Goal: Task Accomplishment & Management: Manage account settings

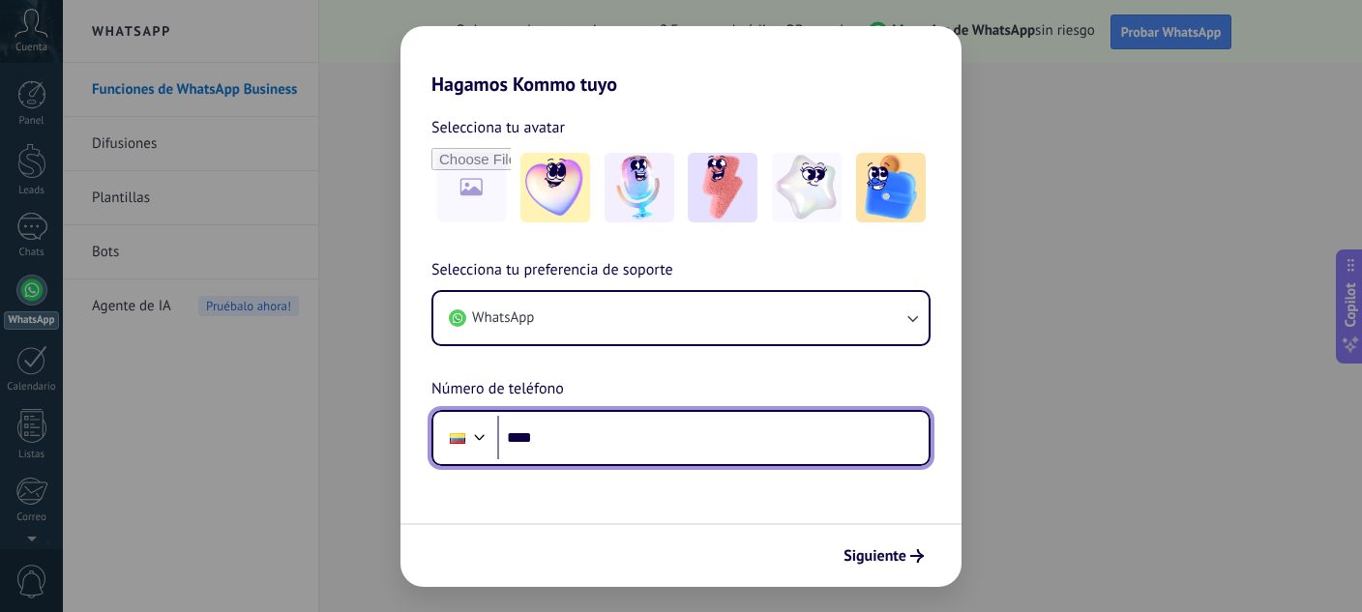
click at [613, 455] on input "****" at bounding box center [712, 438] width 431 height 44
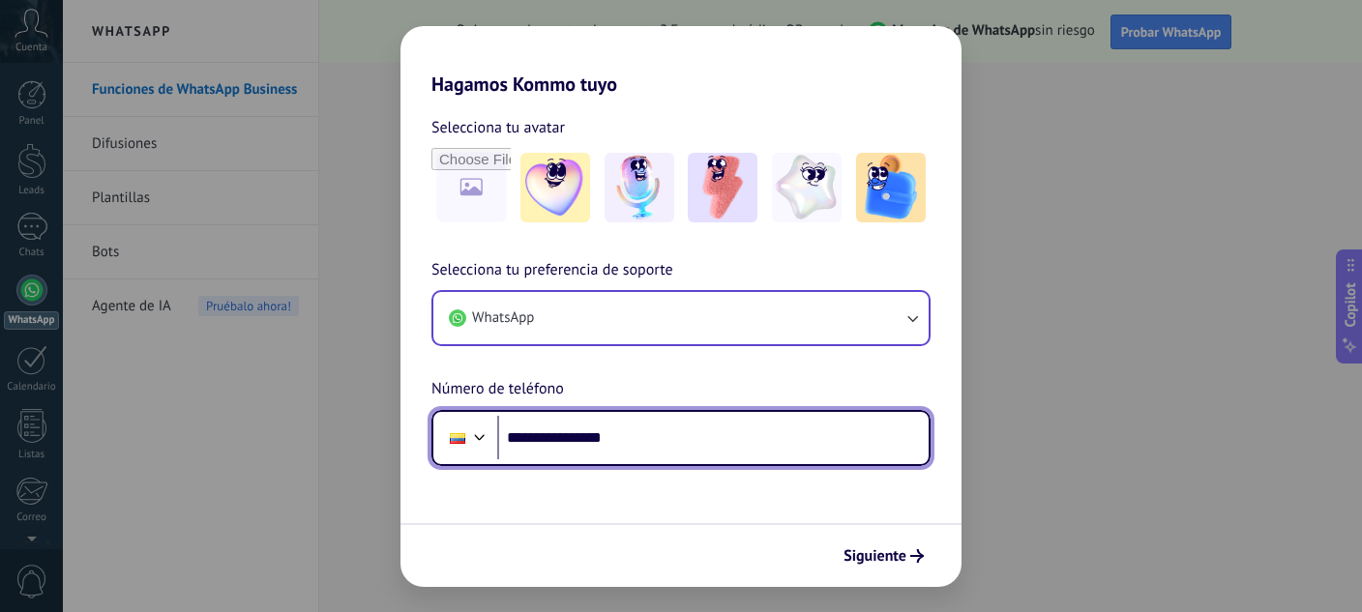
type input "**********"
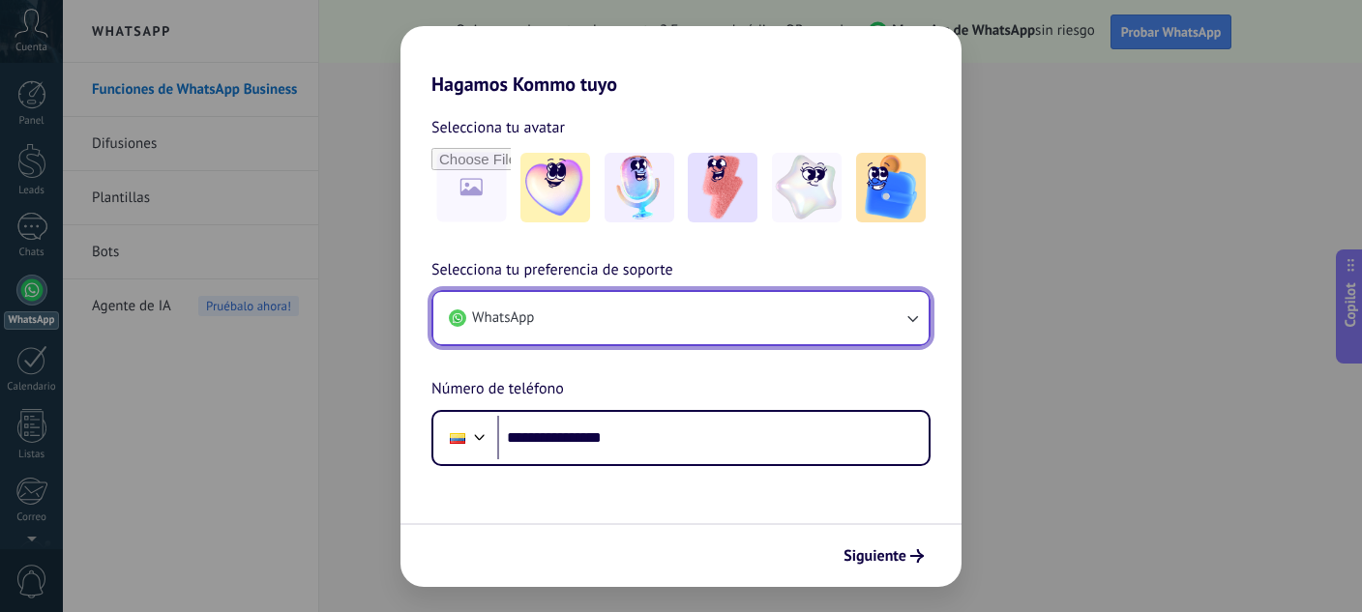
click at [642, 323] on button "WhatsApp" at bounding box center [680, 318] width 495 height 52
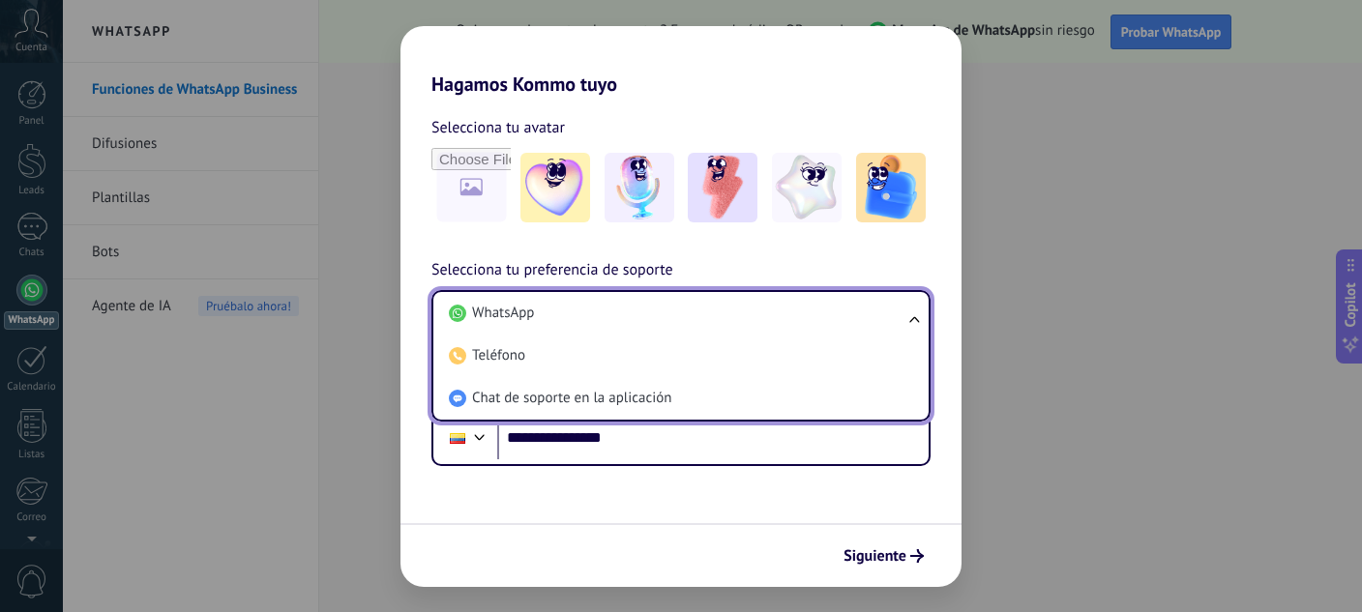
click at [642, 323] on li "WhatsApp" at bounding box center [677, 313] width 472 height 43
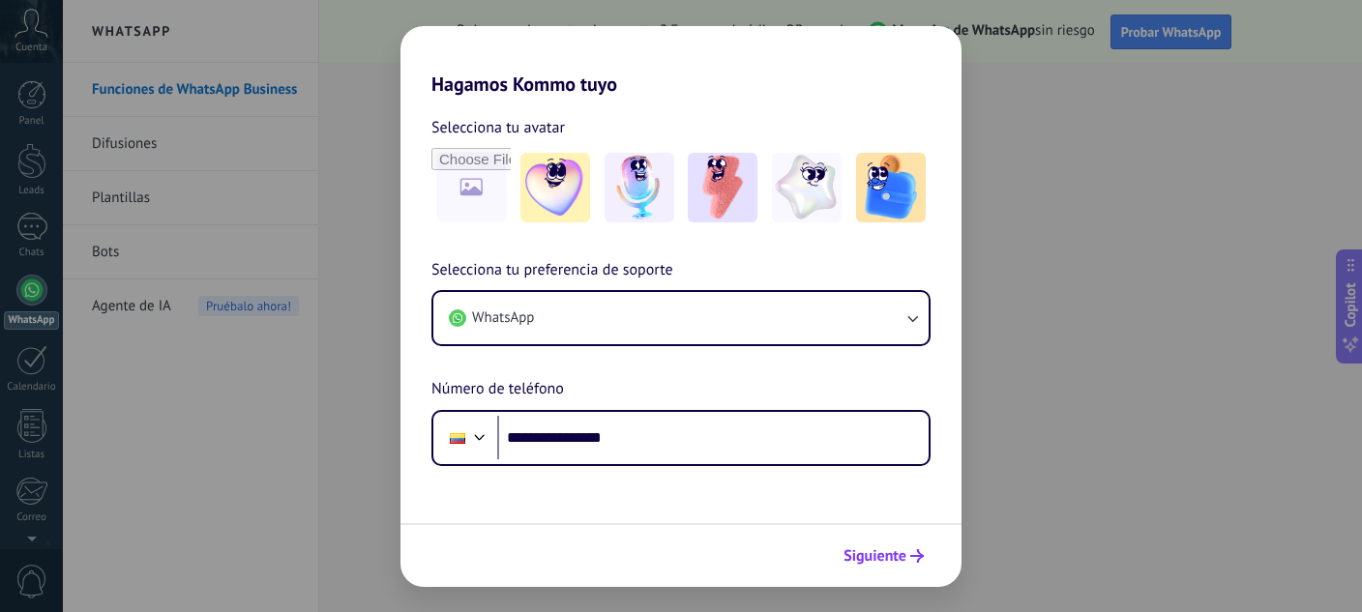
click at [901, 555] on span "Siguiente" at bounding box center [874, 556] width 63 height 14
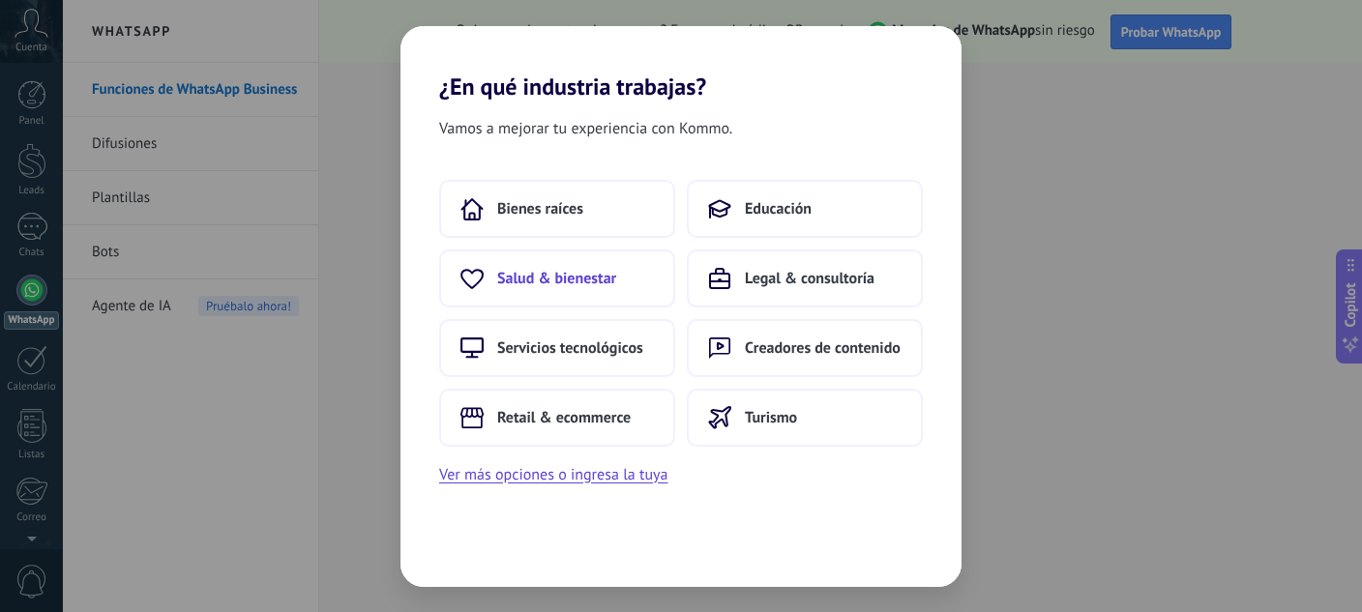
click at [576, 281] on span "Salud & bienestar" at bounding box center [556, 278] width 119 height 19
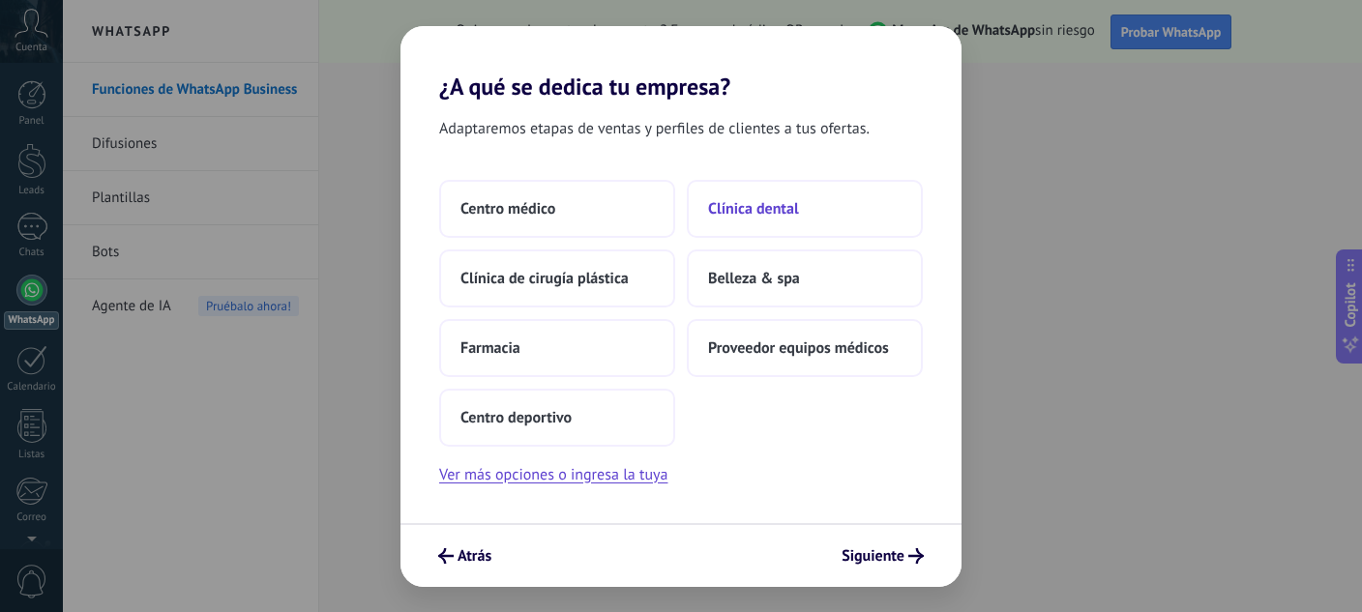
click at [776, 205] on span "Clínica dental" at bounding box center [753, 208] width 91 height 19
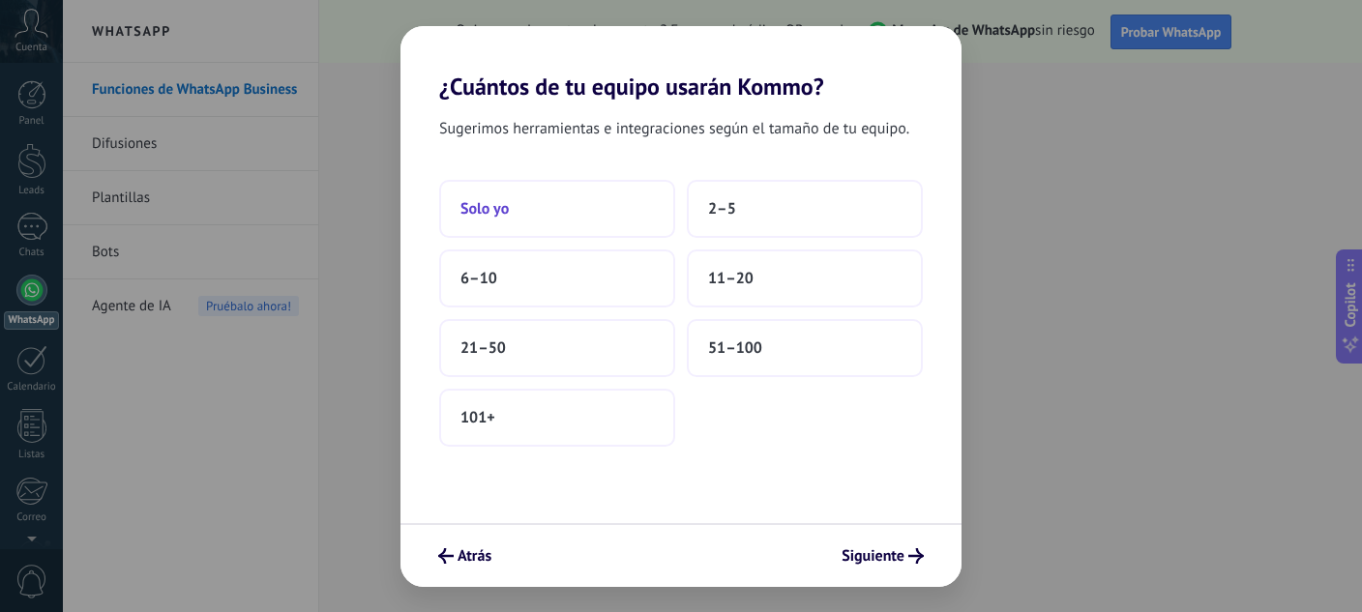
click at [492, 218] on span "Solo yo" at bounding box center [484, 208] width 48 height 19
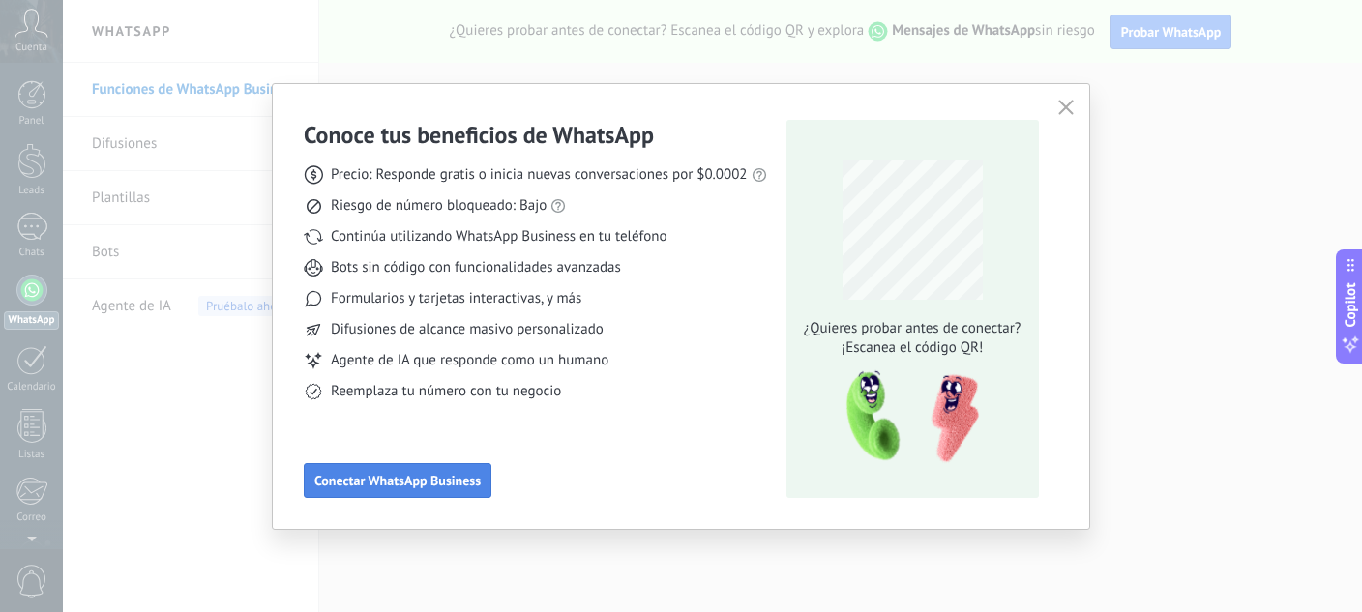
click at [414, 478] on span "Conectar WhatsApp Business" at bounding box center [397, 481] width 166 height 14
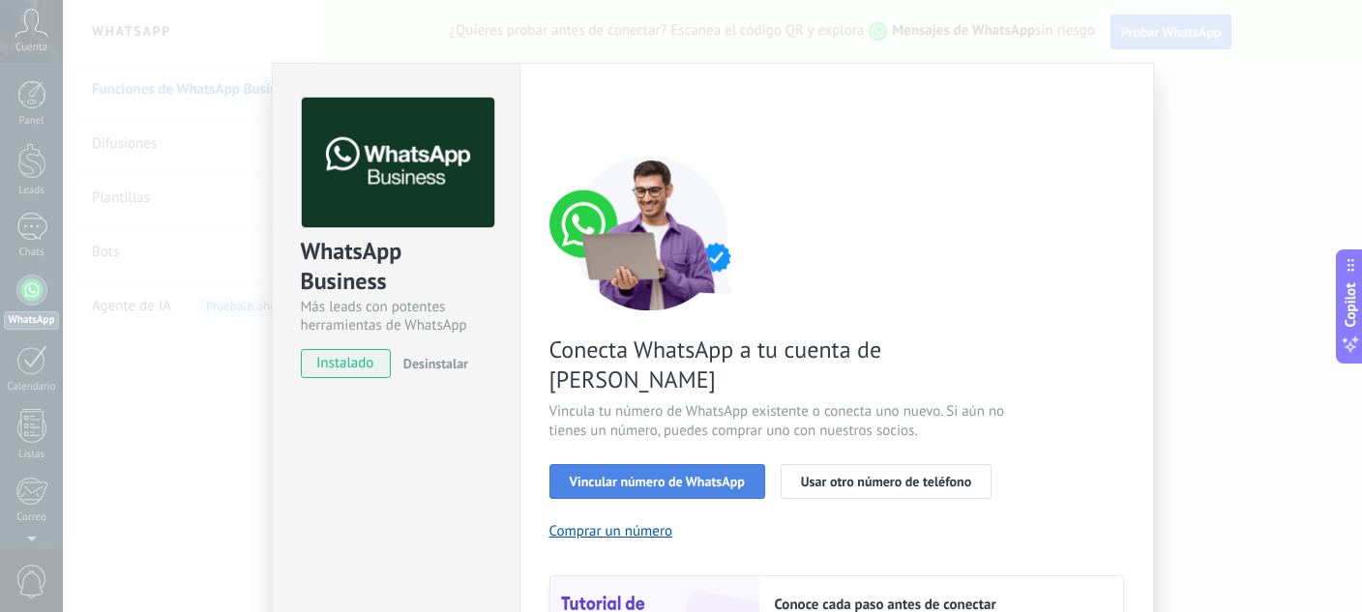
click at [618, 475] on span "Vincular número de WhatsApp" at bounding box center [657, 482] width 175 height 14
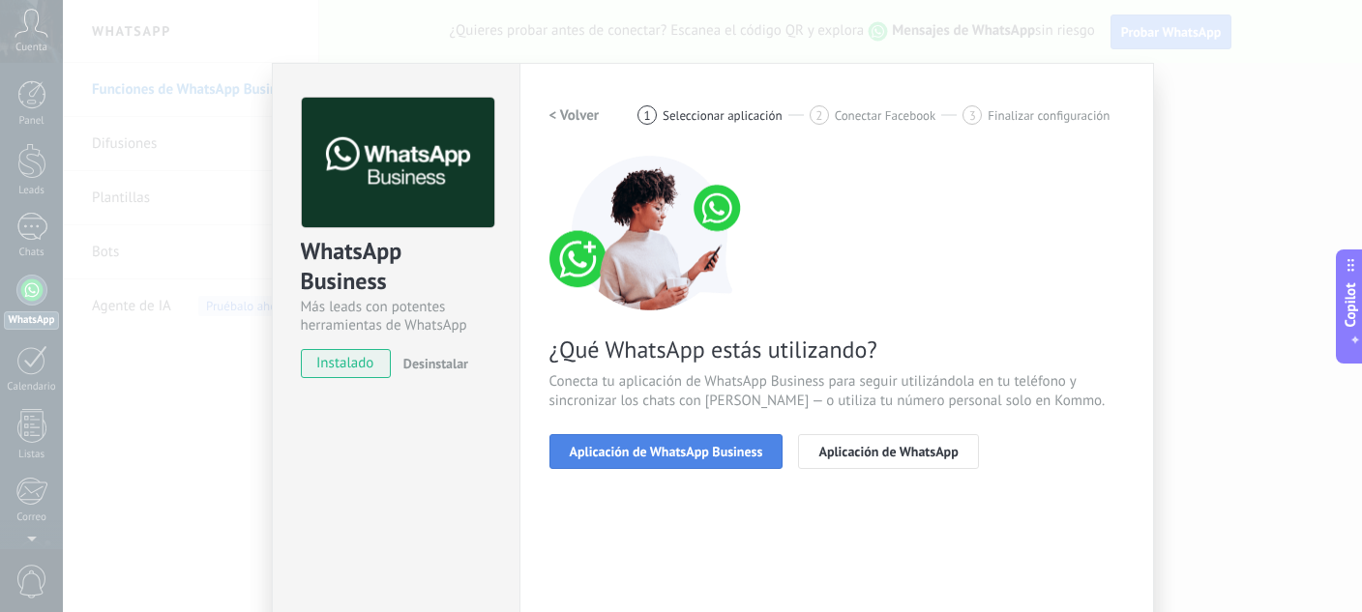
click at [633, 451] on span "Aplicación de WhatsApp Business" at bounding box center [666, 452] width 193 height 14
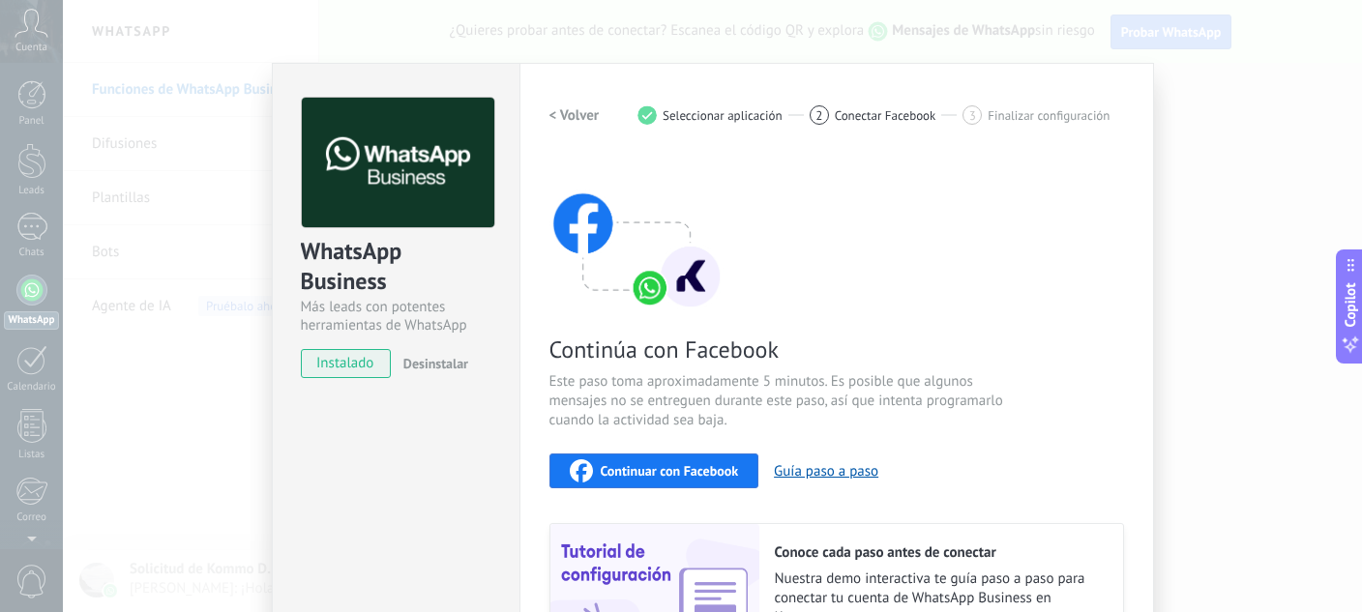
click at [651, 479] on div "Continuar con Facebook" at bounding box center [654, 470] width 169 height 23
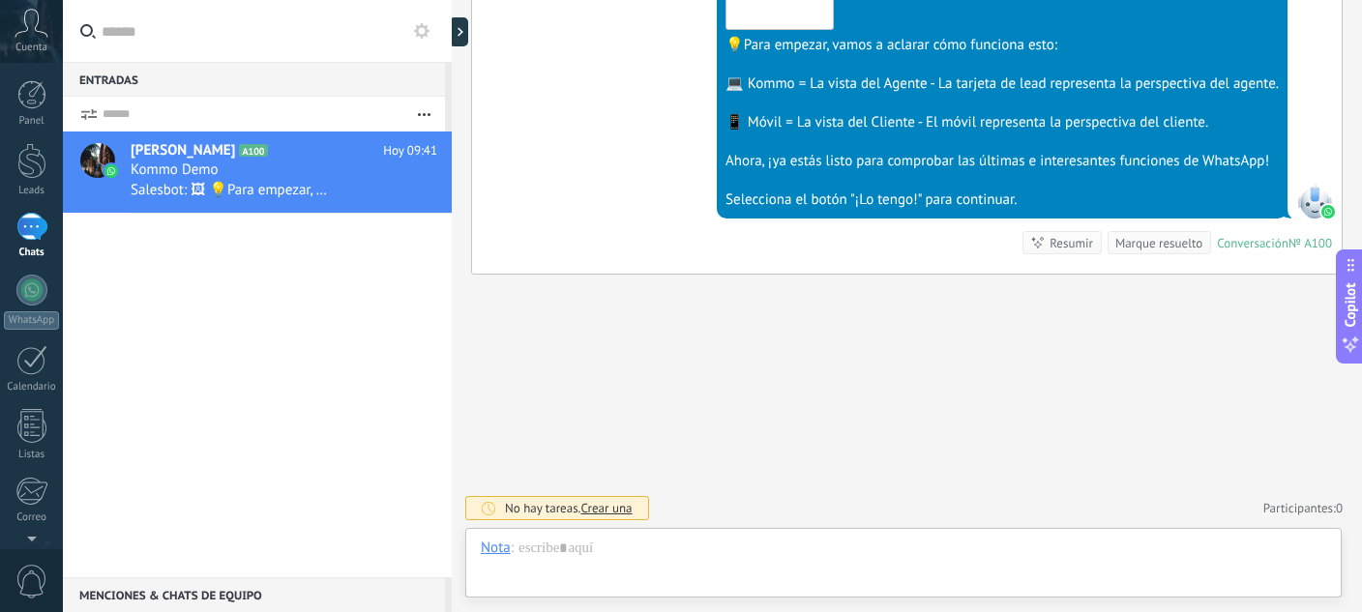
scroll to position [29, 0]
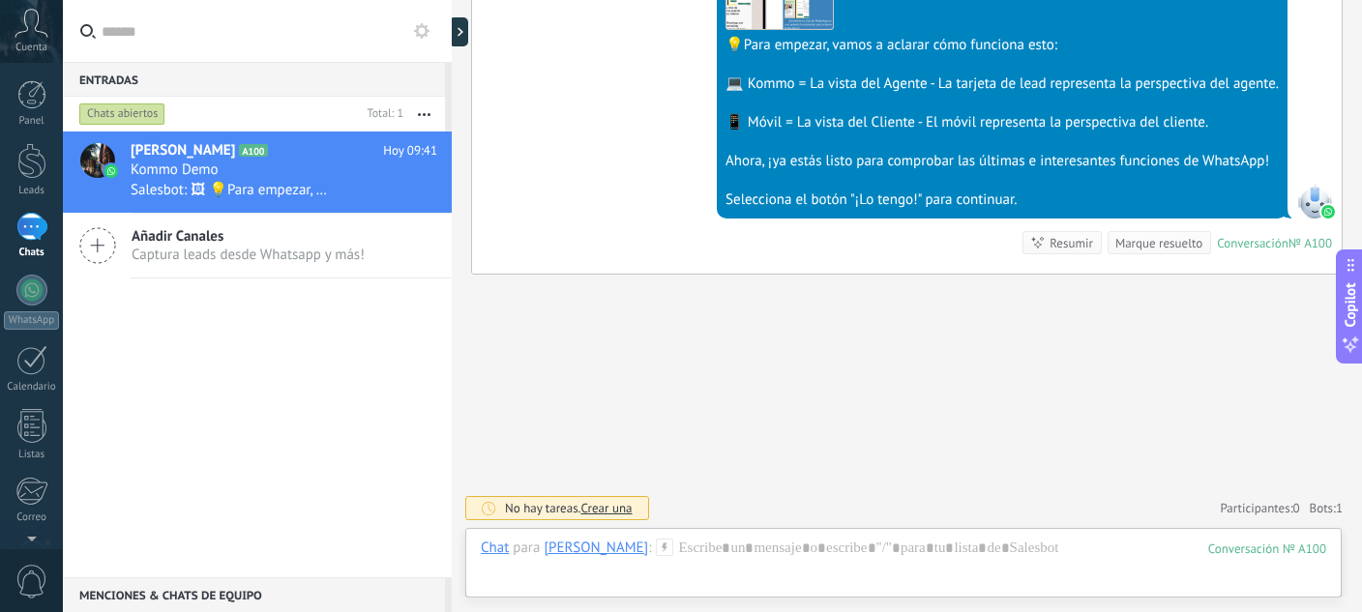
click at [1303, 135] on div "[DATE] 09:41 SalesBot (TestBot) Entregado Descargar 💡Para empezar, vamos a acla…" at bounding box center [906, 81] width 869 height 385
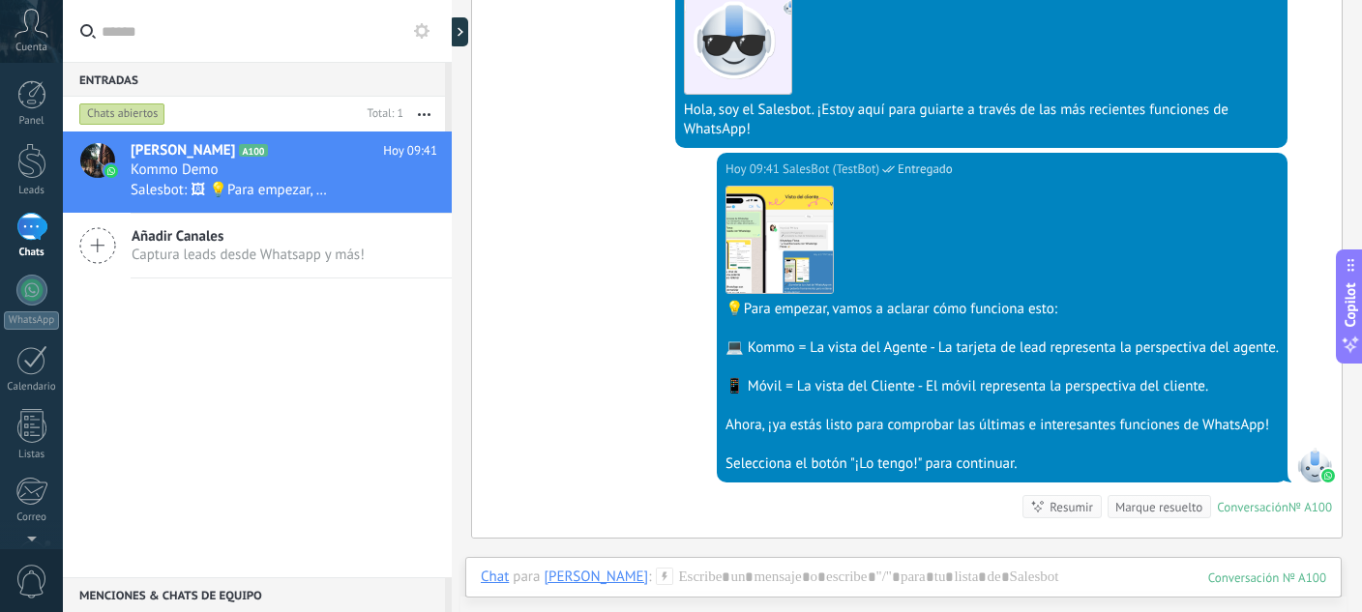
scroll to position [425, 0]
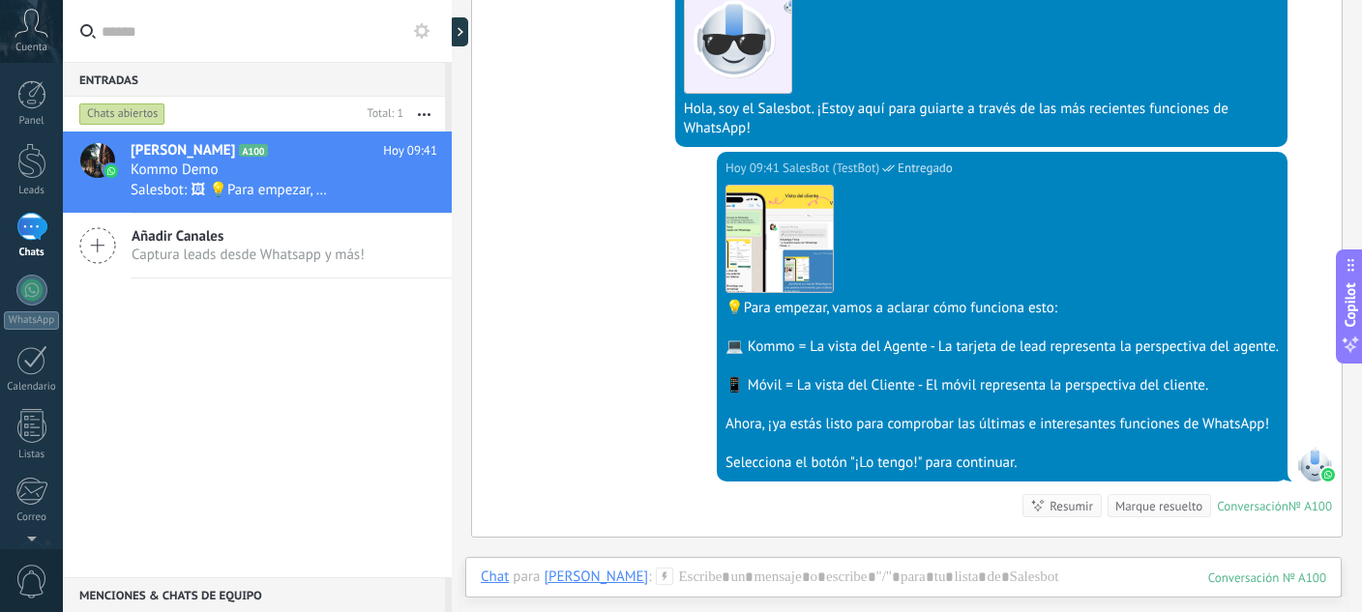
click at [587, 335] on div "[DATE] 09:41 SalesBot (TestBot) Entregado Descargar 💡Para empezar, vamos a acla…" at bounding box center [906, 344] width 869 height 385
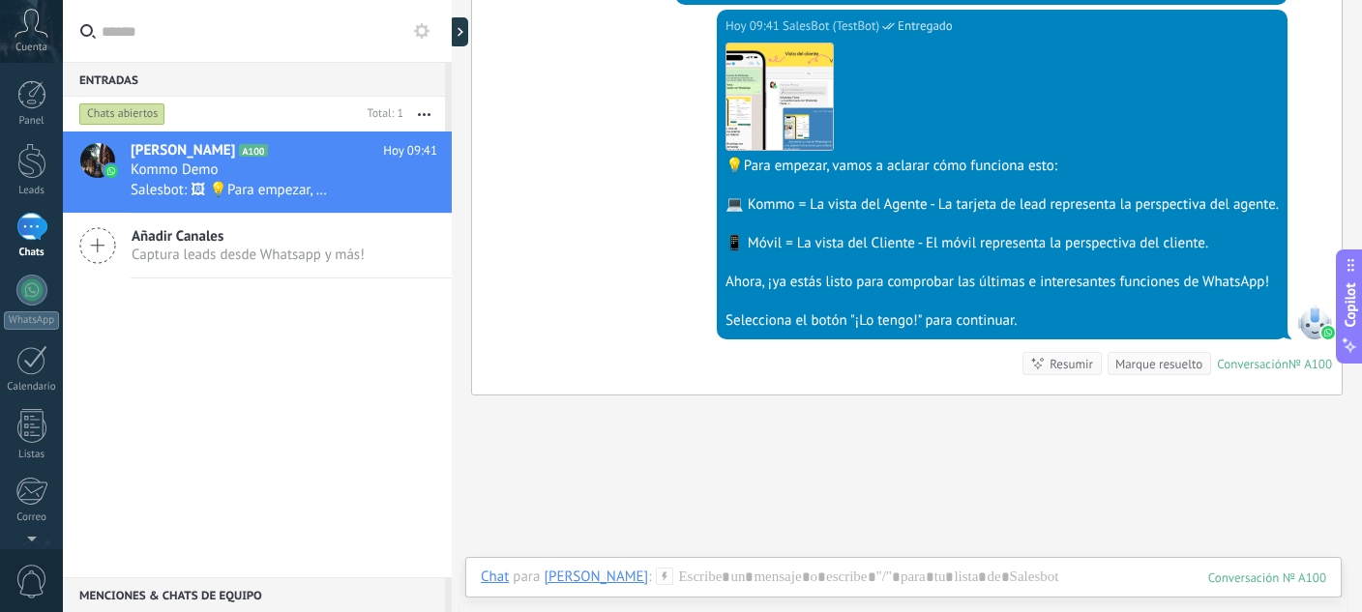
scroll to position [619, 0]
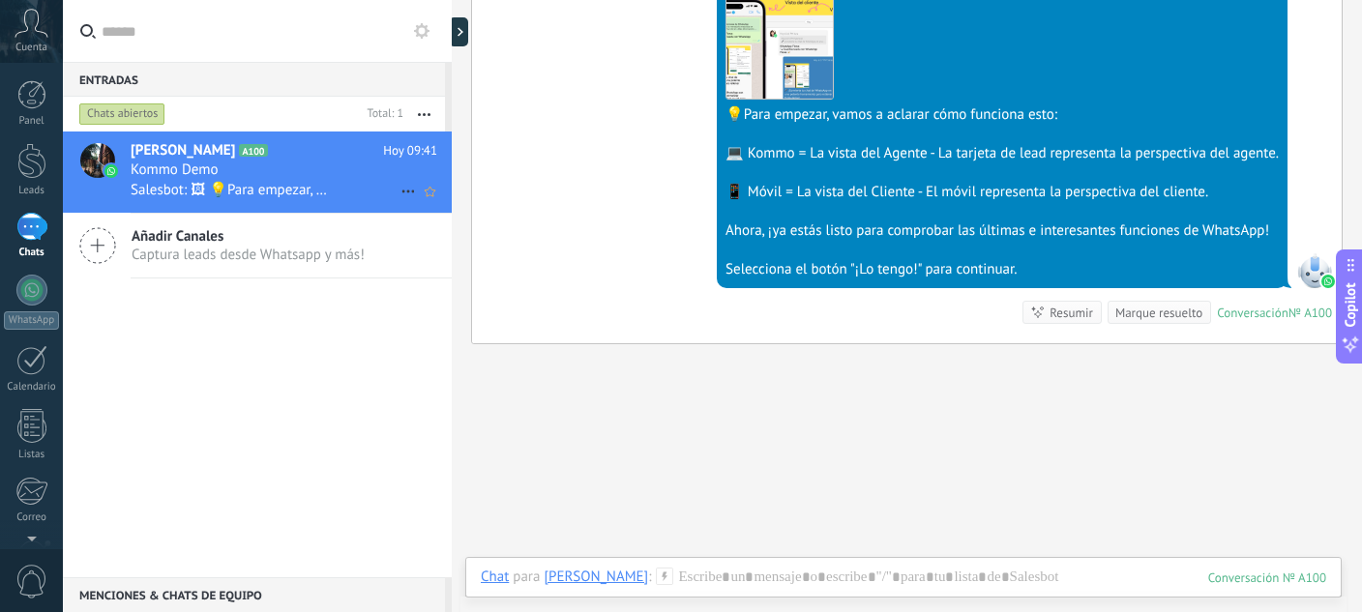
click at [288, 190] on span "Salesbot: 🖼 💡Para empezar, vamos a aclarar cómo funciona esto: 💻 Kommo = La vis…" at bounding box center [231, 190] width 200 height 18
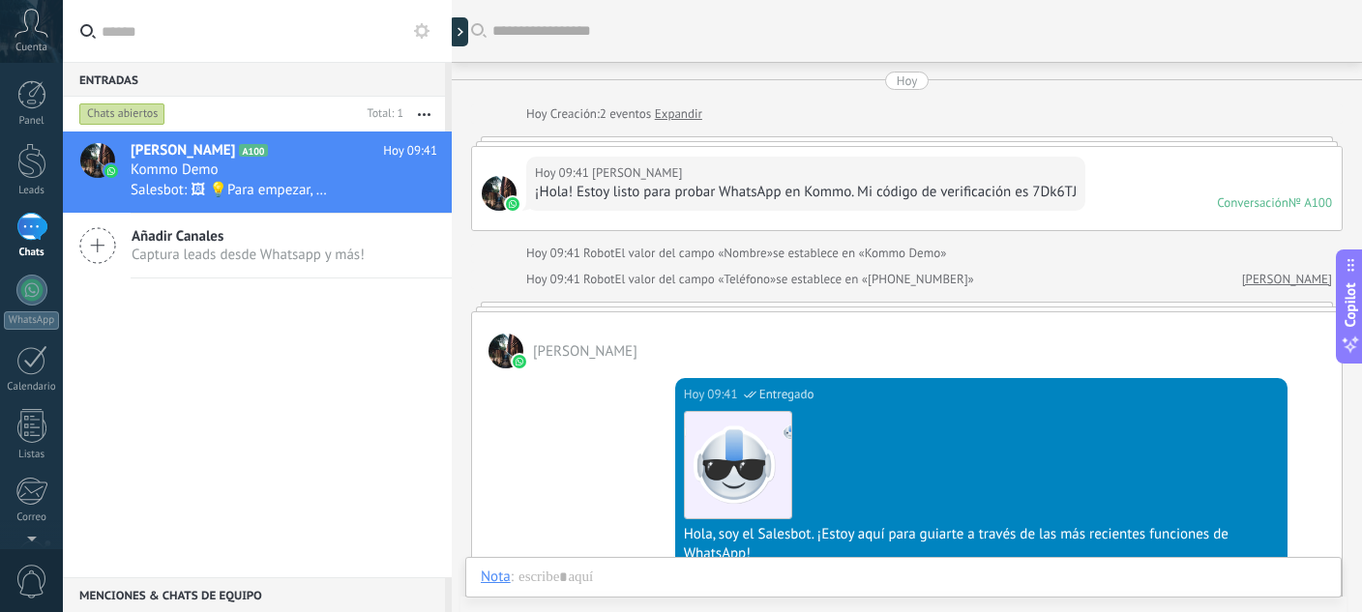
scroll to position [464, 0]
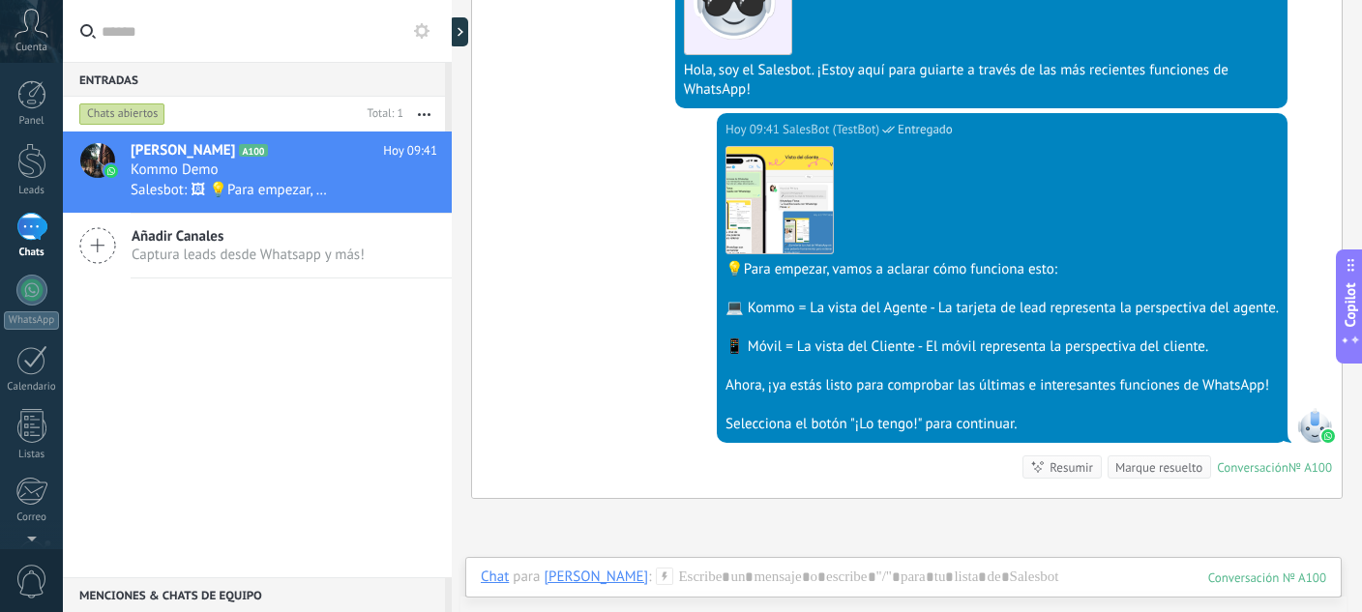
click at [610, 148] on div "[DATE] 09:41 SalesBot (TestBot) Entregado Descargar 💡Para empezar, vamos a acla…" at bounding box center [906, 305] width 869 height 385
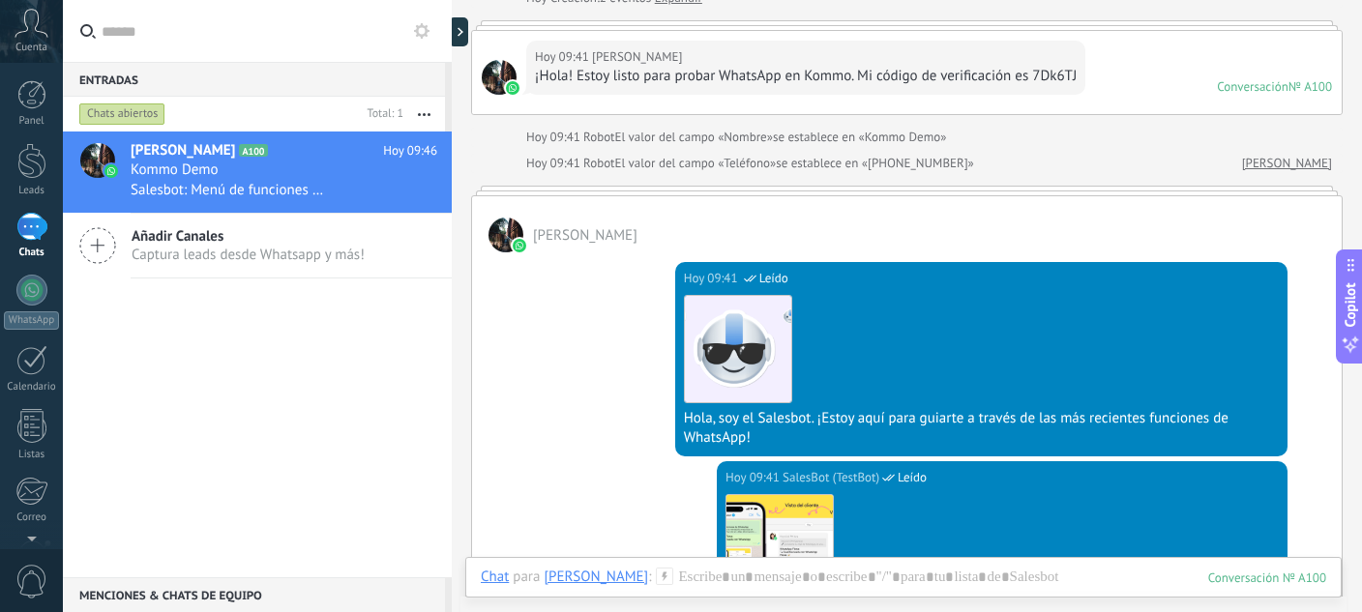
scroll to position [237, 0]
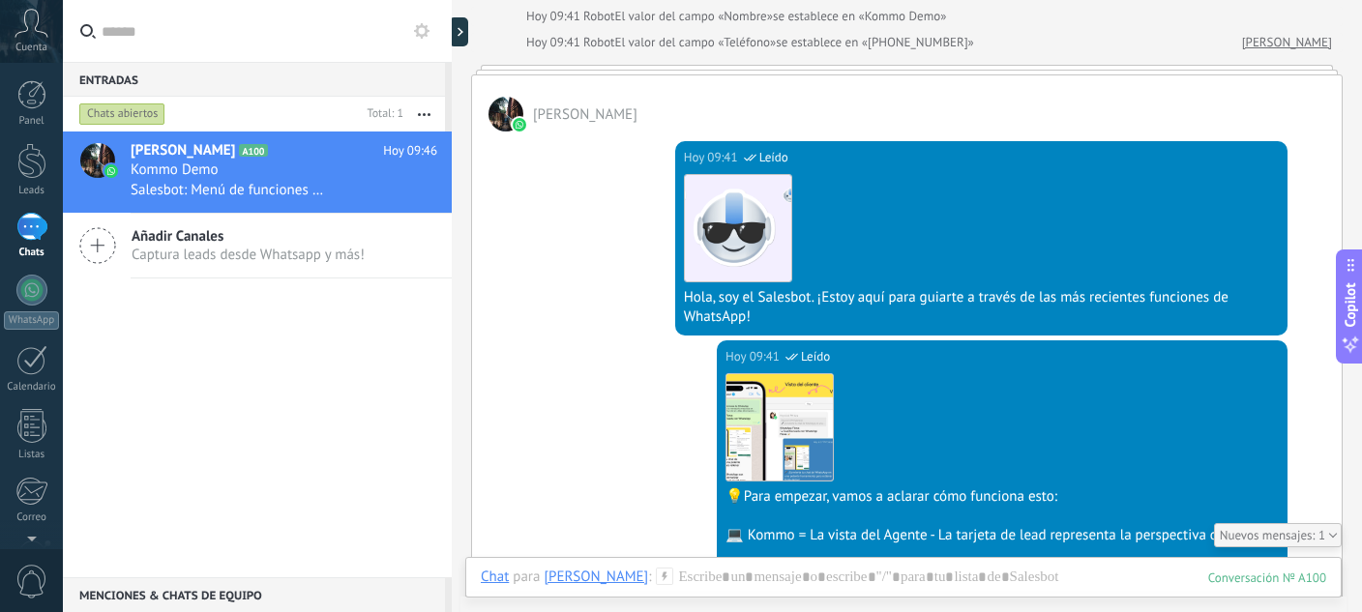
click at [174, 29] on input "text" at bounding box center [269, 31] width 335 height 62
click at [428, 28] on icon at bounding box center [421, 30] width 15 height 15
click at [367, 37] on input "text" at bounding box center [269, 31] width 335 height 62
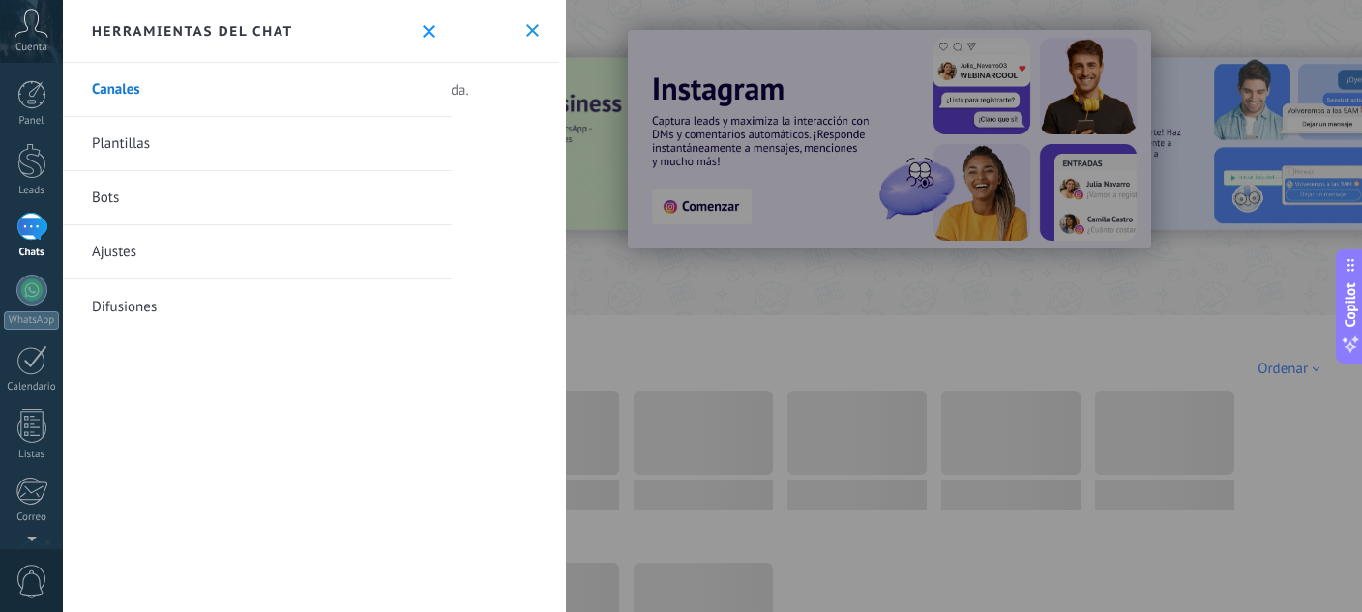
type input "**********"
click at [423, 35] on icon at bounding box center [429, 31] width 13 height 13
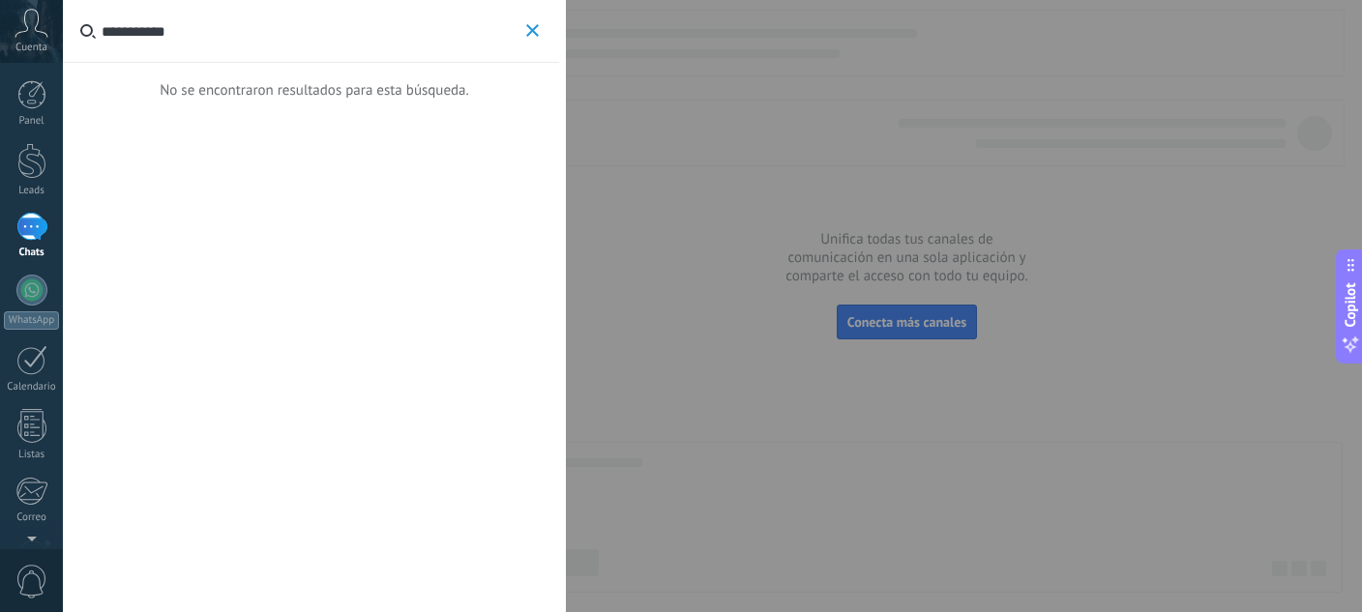
click at [373, 28] on input "**********" at bounding box center [312, 31] width 420 height 62
click at [373, 28] on input "****" at bounding box center [312, 31] width 420 height 62
type input "****"
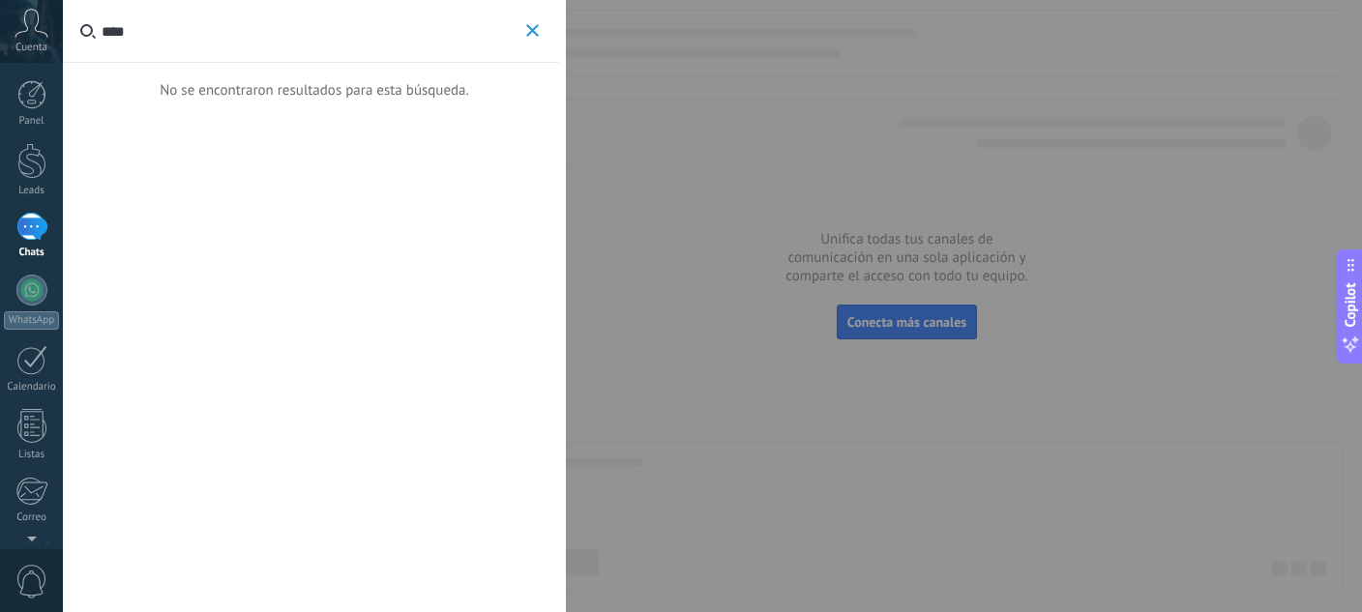
click at [532, 23] on button "****" at bounding box center [532, 31] width 22 height 24
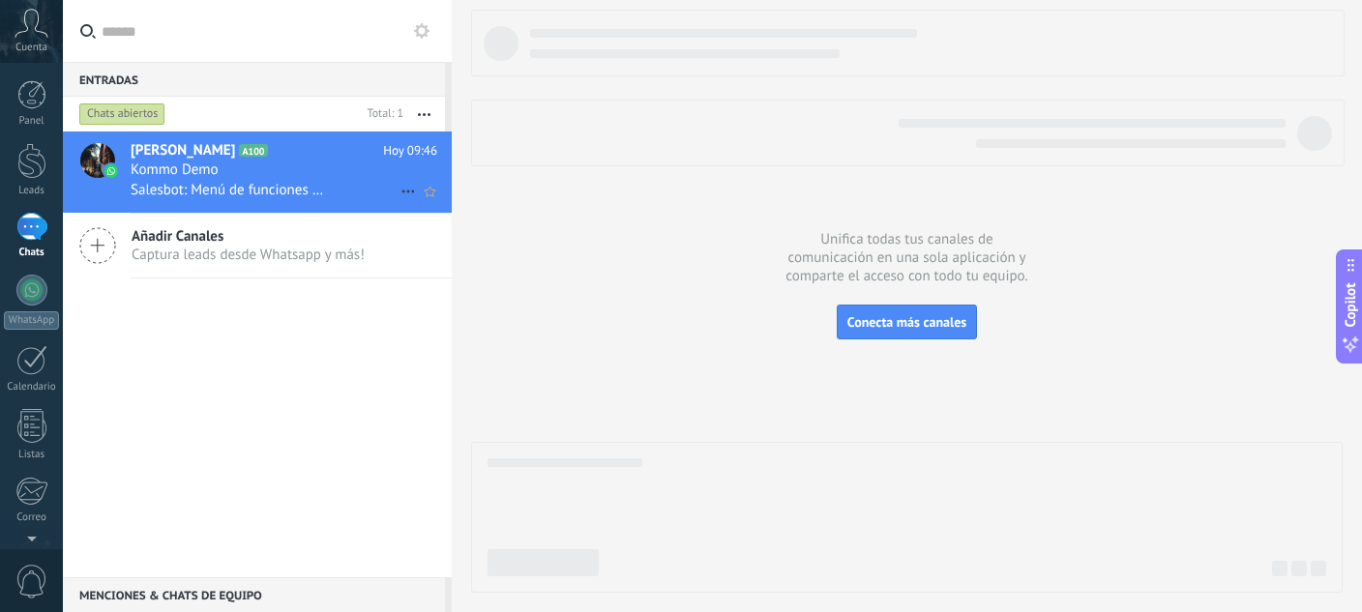
click at [274, 157] on icon at bounding box center [283, 150] width 19 height 19
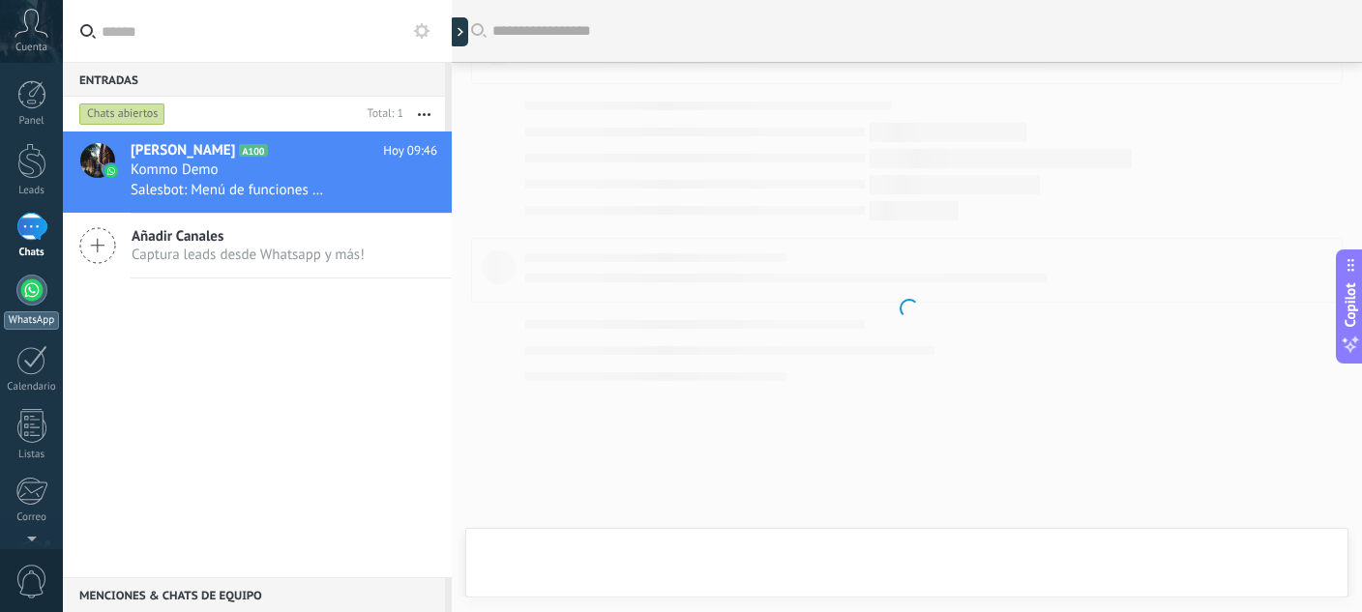
click at [45, 293] on div at bounding box center [31, 290] width 31 height 31
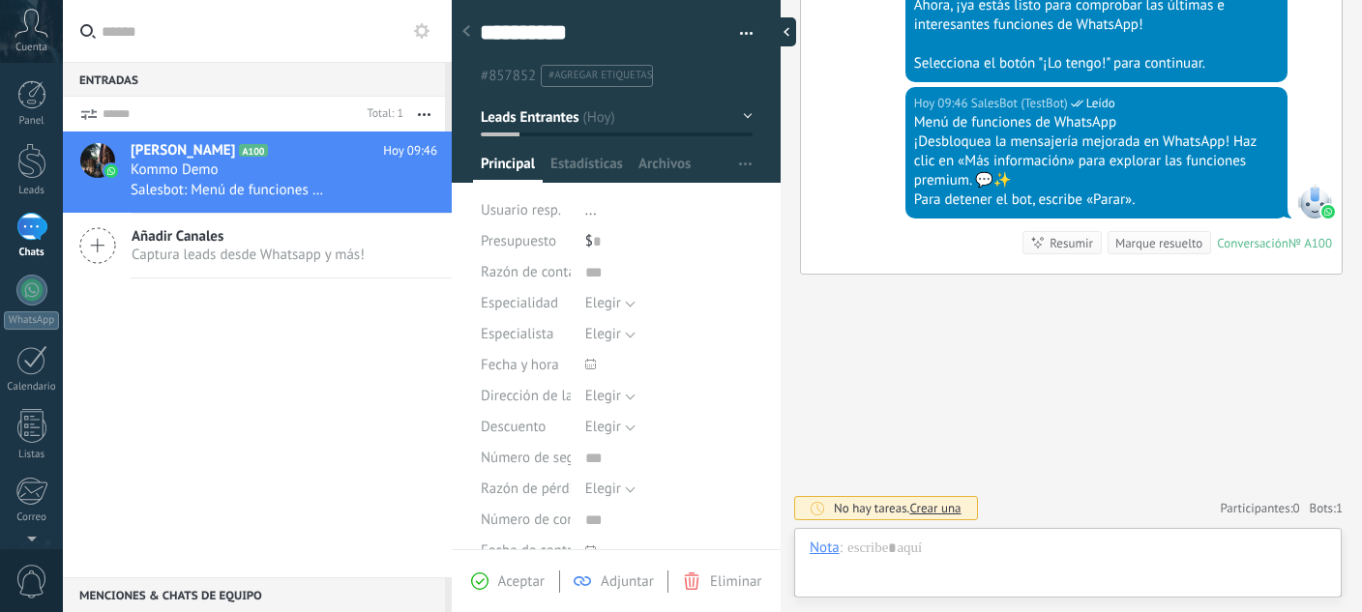
click at [767, 30] on div at bounding box center [781, 31] width 29 height 29
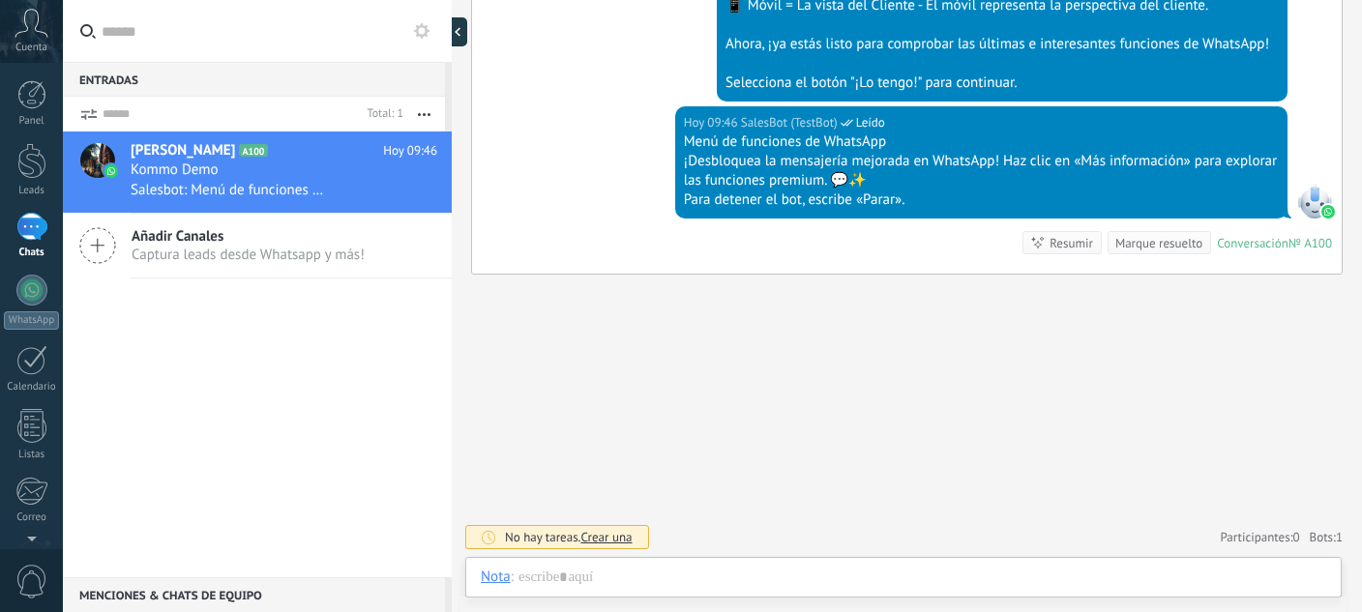
scroll to position [806, 0]
click at [434, 127] on button "button" at bounding box center [424, 114] width 42 height 35
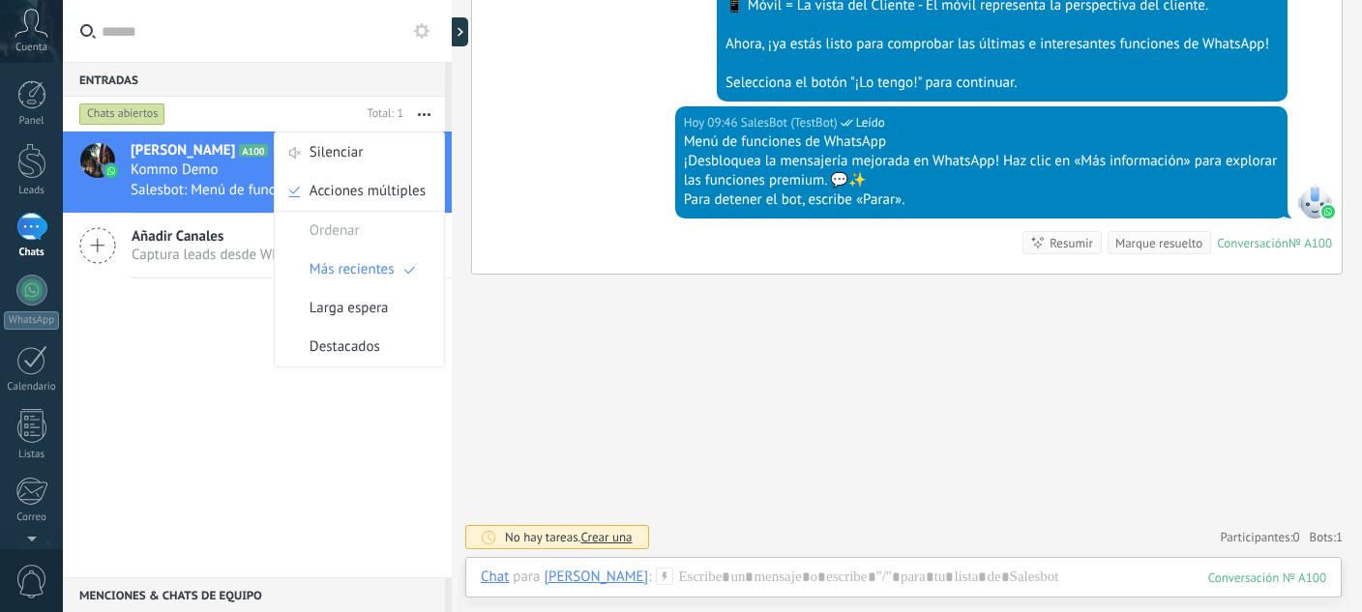
click at [550, 133] on div "Hoy 09:46 SalesBot (TestBot) Leído Menú de funciones de WhatsApp ¡Desbloquea la…" at bounding box center [906, 189] width 869 height 167
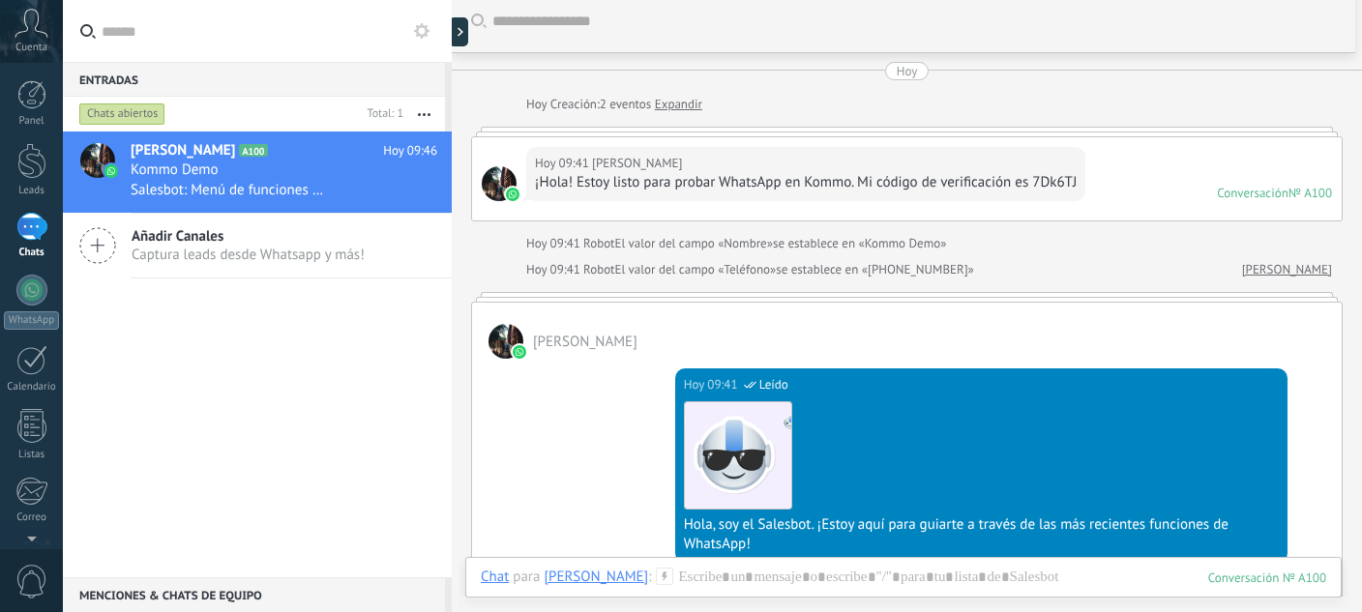
scroll to position [0, 0]
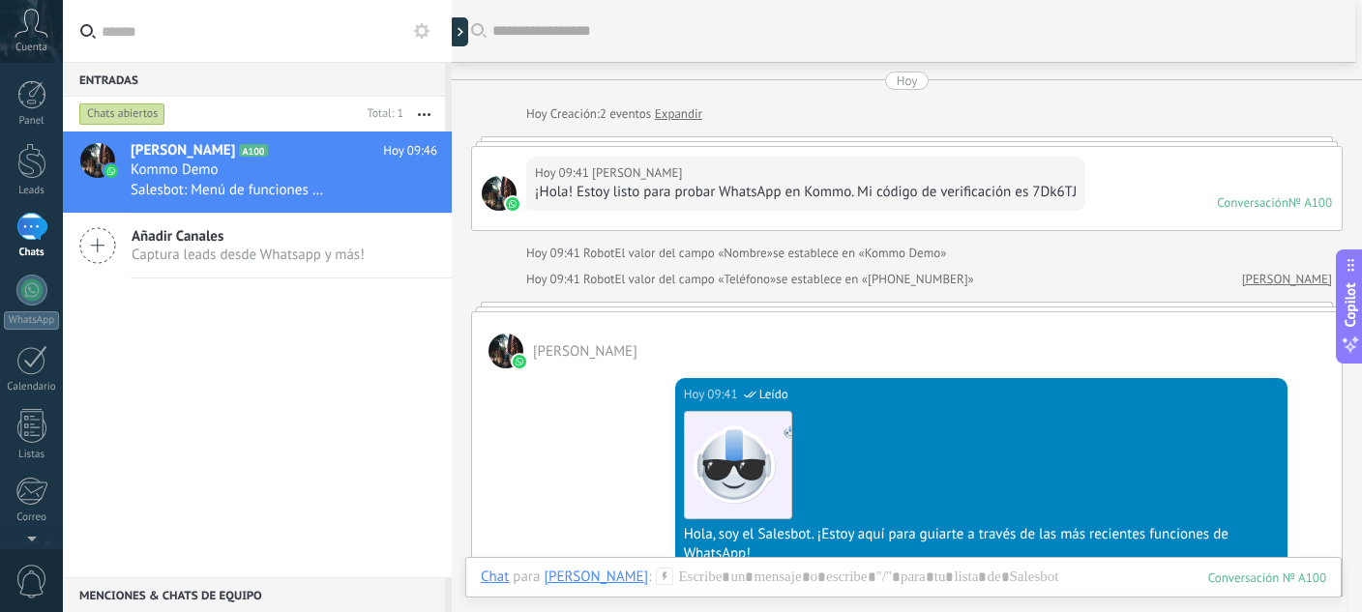
click at [419, 117] on button "button" at bounding box center [424, 114] width 42 height 35
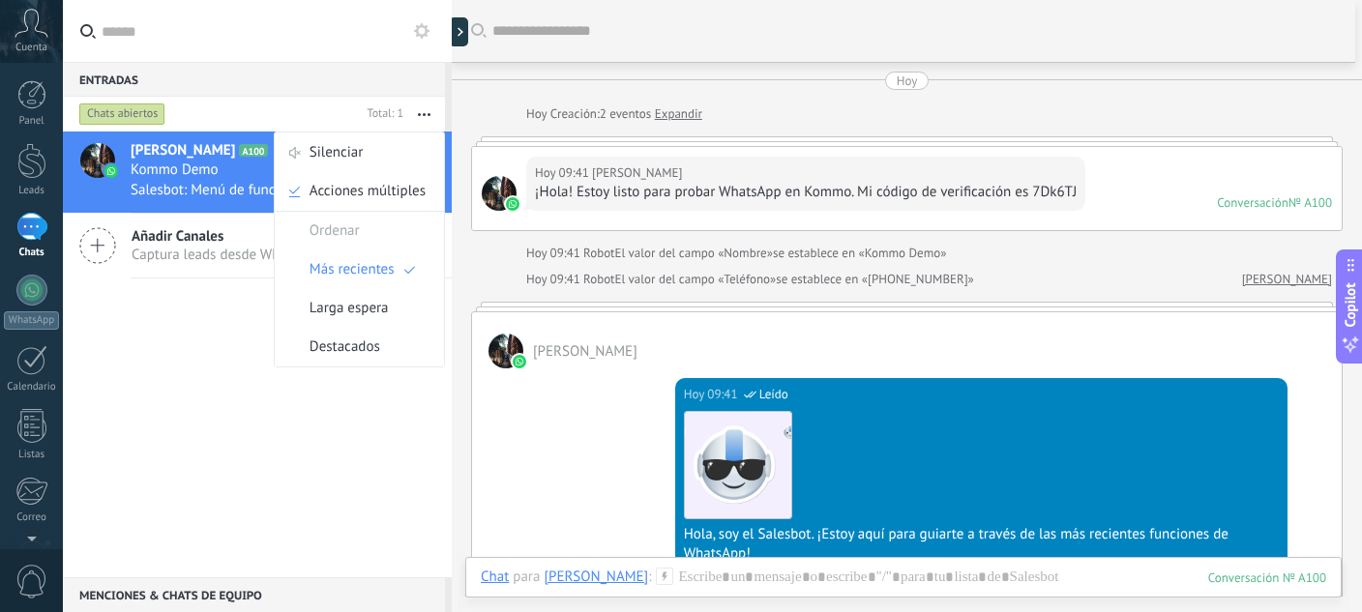
click at [70, 373] on div "Alex Coro A100 Hoy 09:46 Kommo Demo Salesbot: Menú de funciones de WhatsApp ¡De…" at bounding box center [257, 355] width 389 height 446
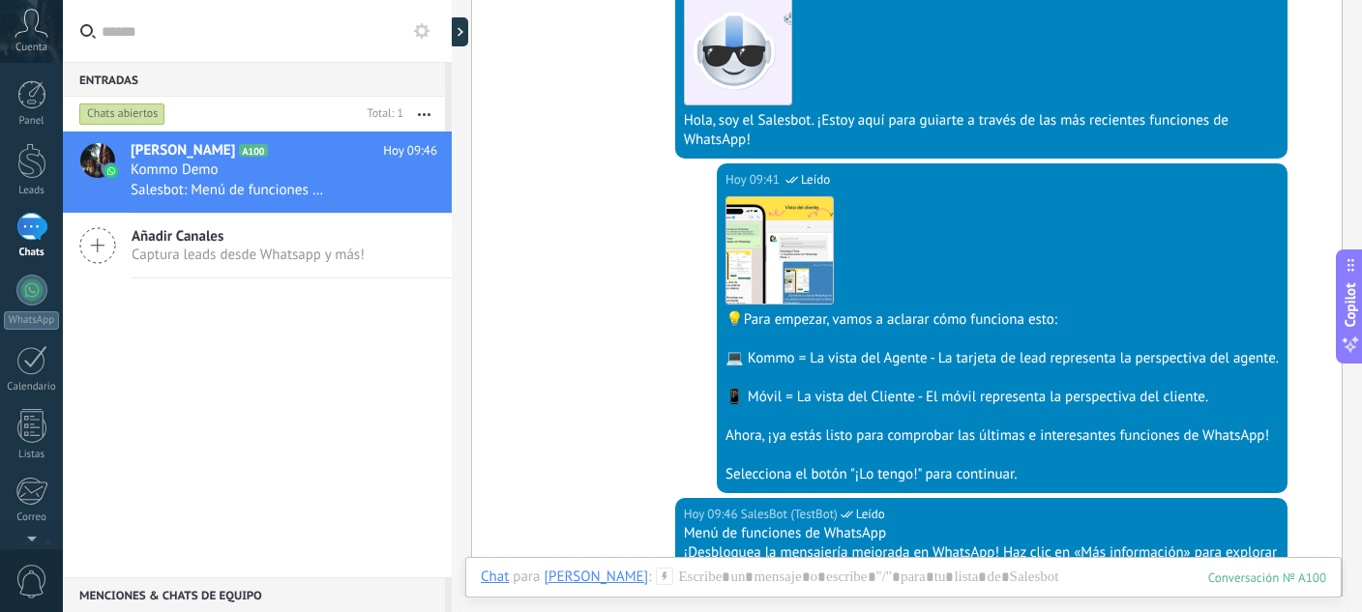
scroll to position [434, 0]
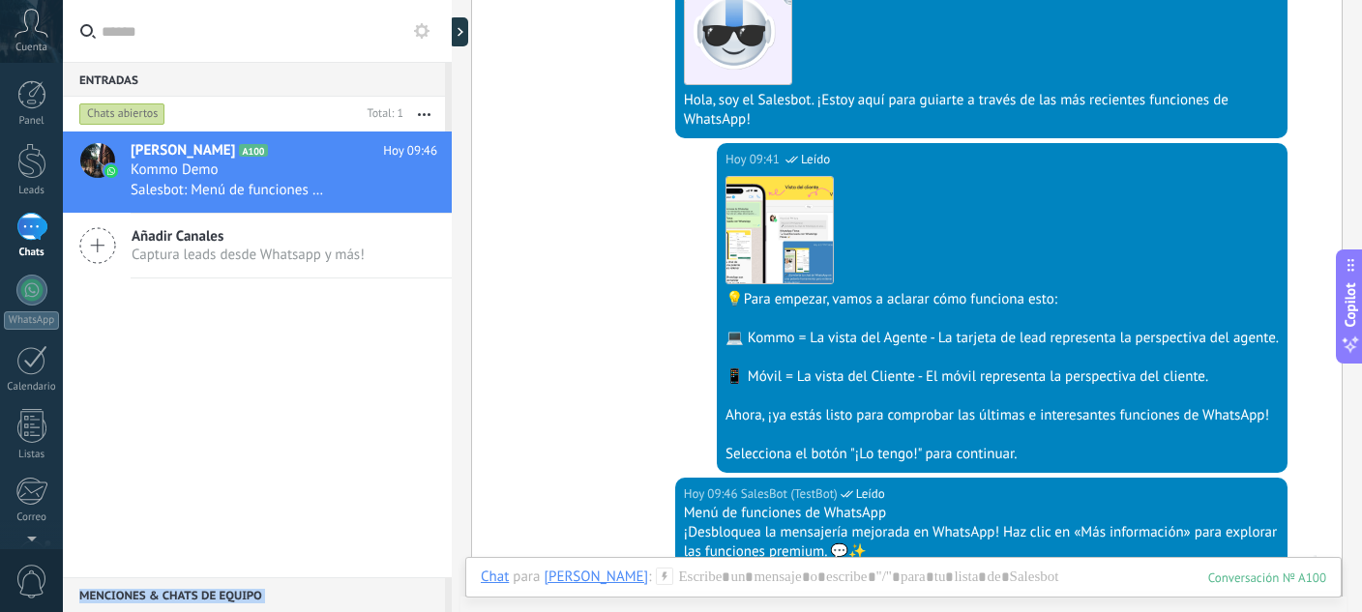
drag, startPoint x: 448, startPoint y: 94, endPoint x: 451, endPoint y: 269, distance: 175.1
click at [451, 269] on div "Entradas 0 Chats abiertos Total: 1 Silenciar Acciones múltiples" at bounding box center [712, 306] width 1299 height 612
click at [29, 285] on div at bounding box center [31, 290] width 31 height 31
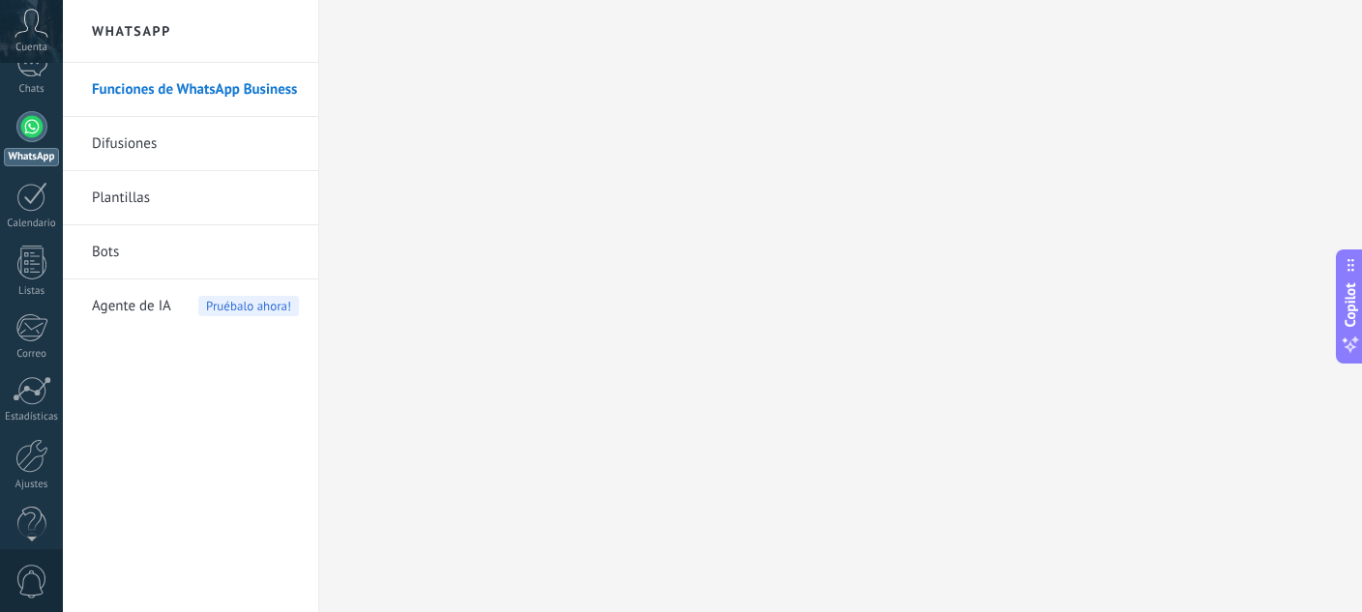
scroll to position [192, 0]
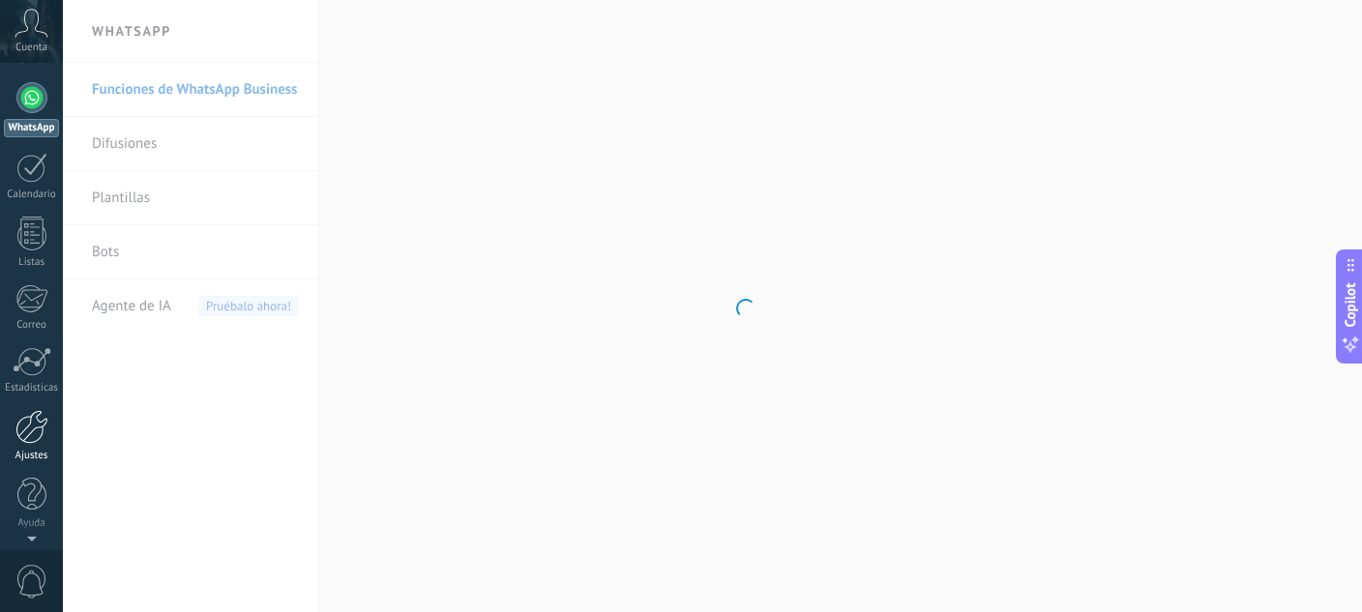
click at [22, 431] on div at bounding box center [31, 427] width 33 height 34
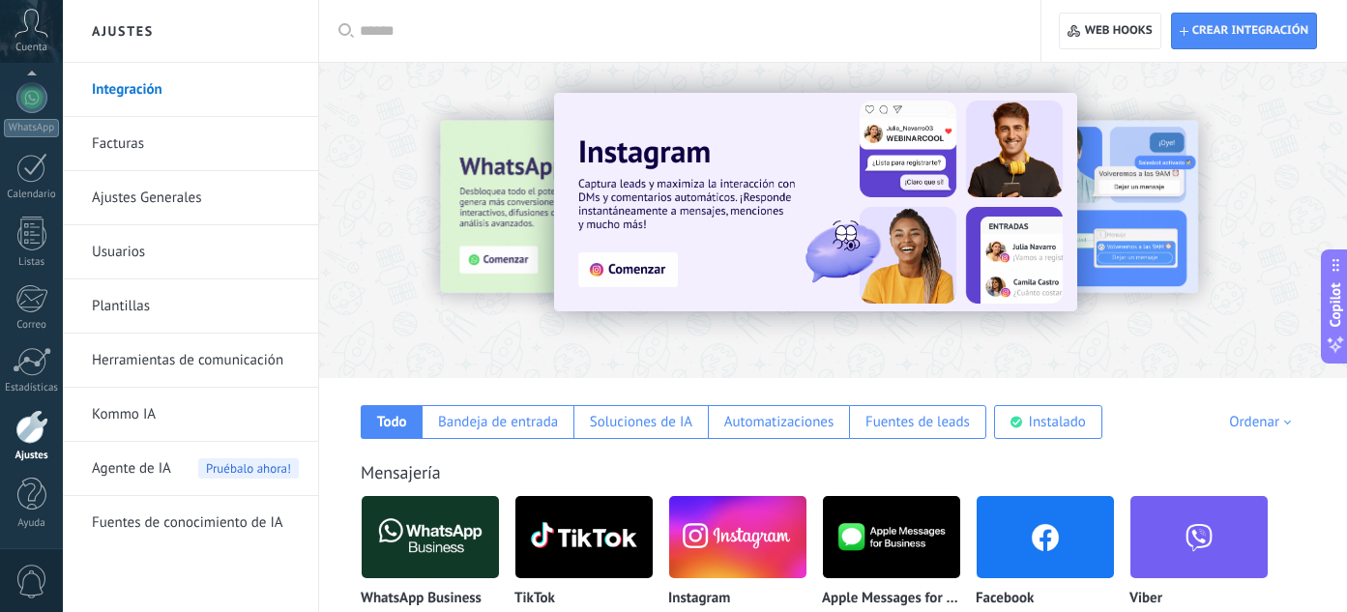
click at [349, 26] on use at bounding box center [345, 30] width 15 height 15
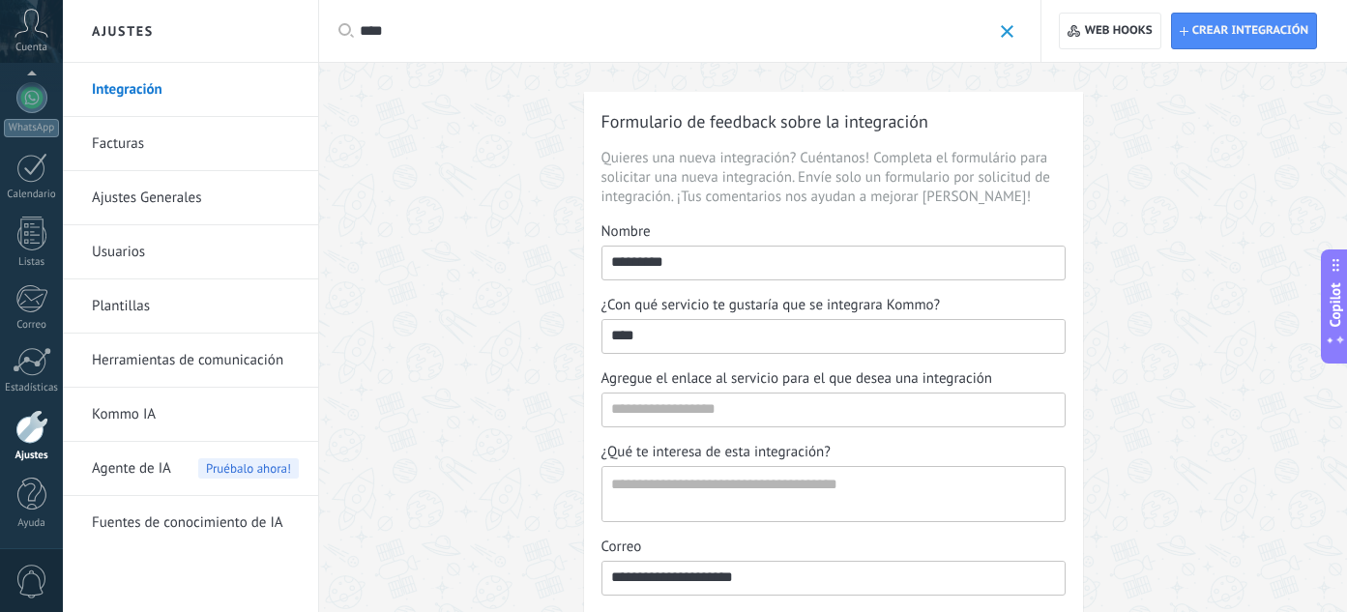
type input "****"
click at [28, 421] on div at bounding box center [31, 427] width 33 height 34
click at [606, 345] on input "****" at bounding box center [833, 335] width 462 height 31
click at [697, 43] on div "****" at bounding box center [687, 31] width 654 height 62
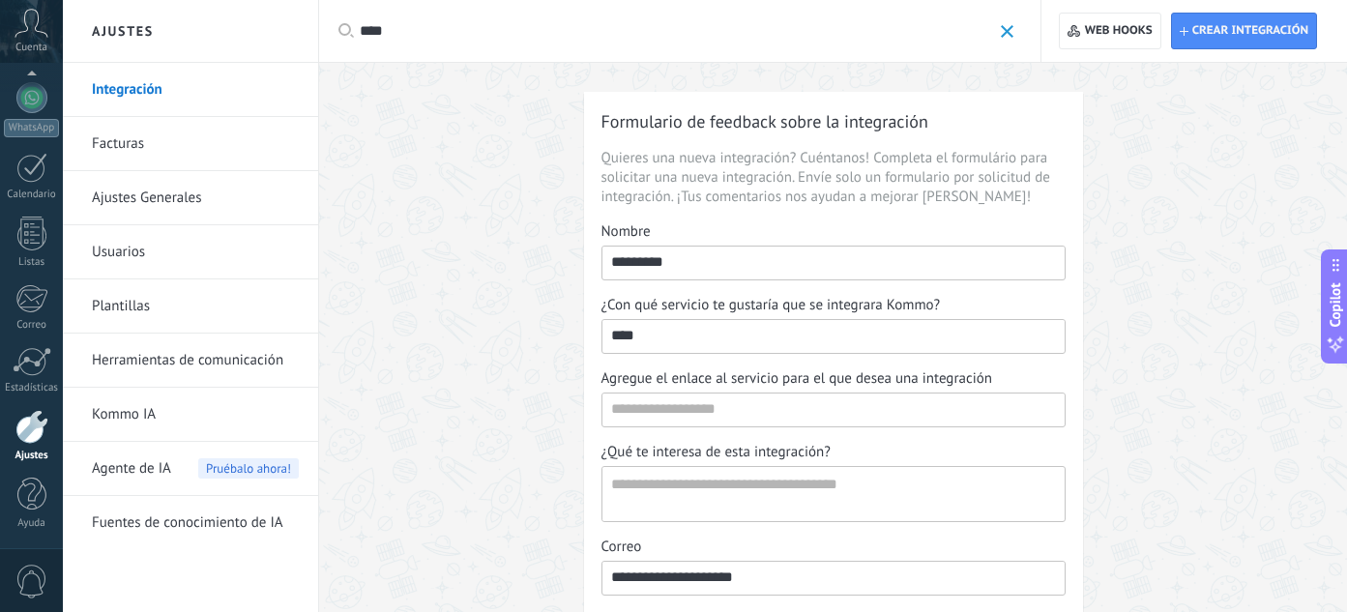
click at [692, 31] on input "****" at bounding box center [675, 31] width 631 height 20
click at [692, 31] on input "text" at bounding box center [675, 31] width 631 height 20
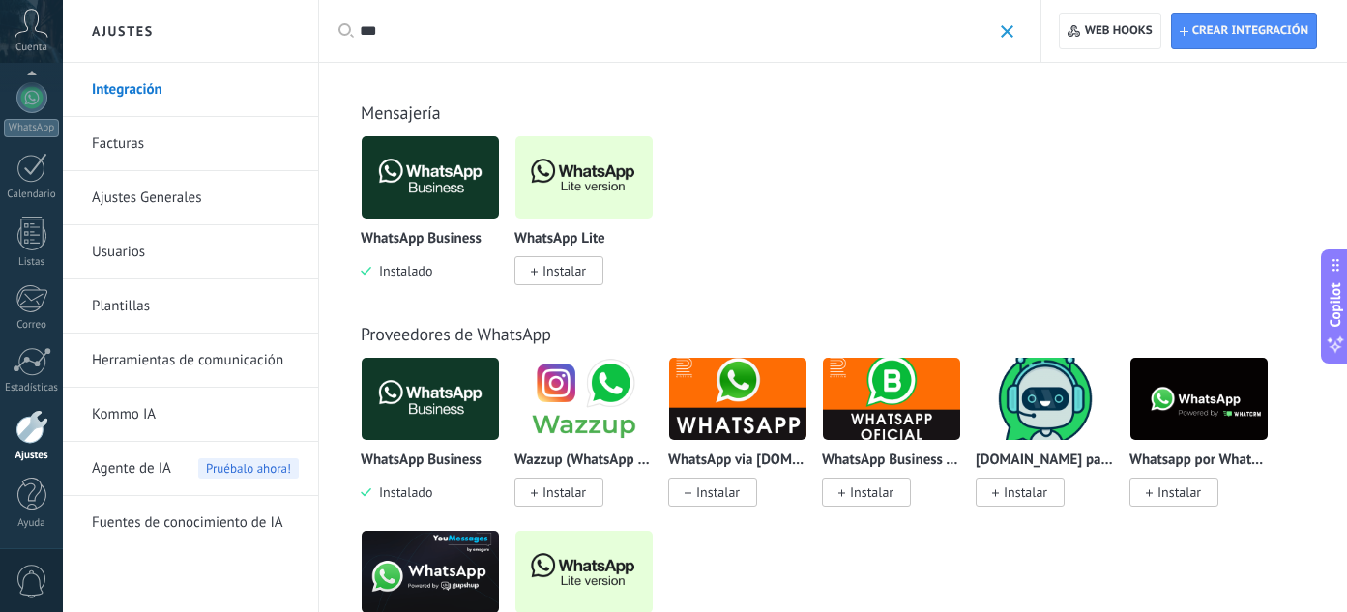
type input "***"
click at [573, 180] on img at bounding box center [583, 178] width 137 height 94
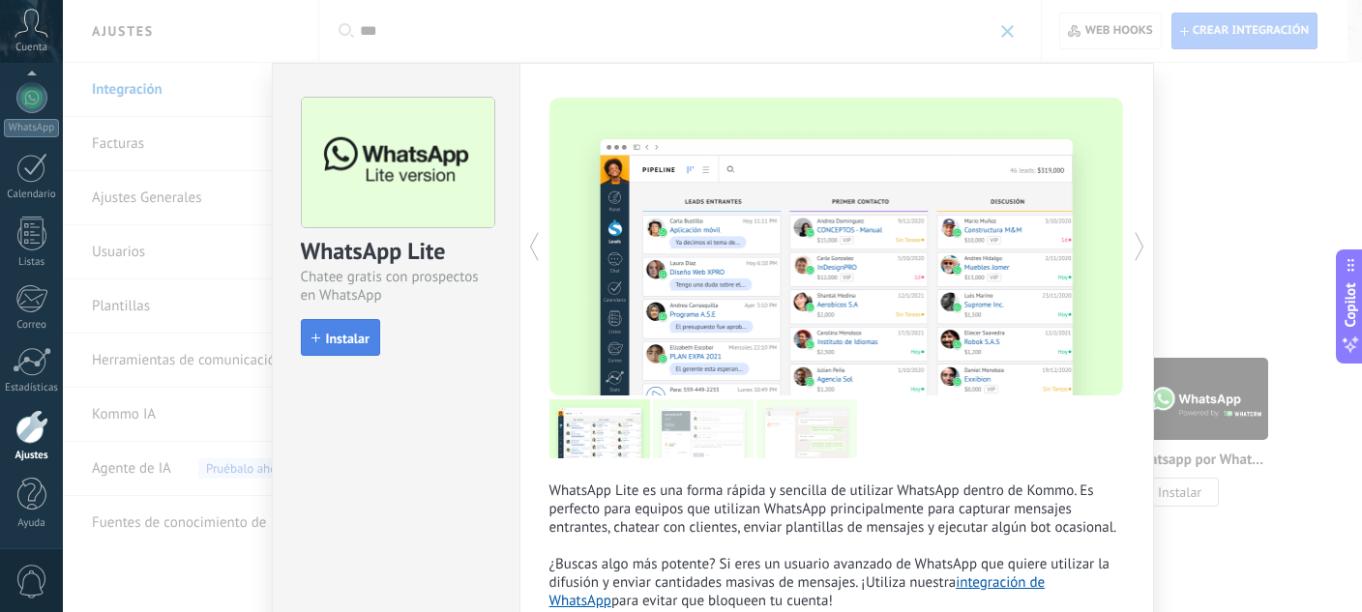
click at [349, 335] on span "Instalar" at bounding box center [348, 339] width 44 height 14
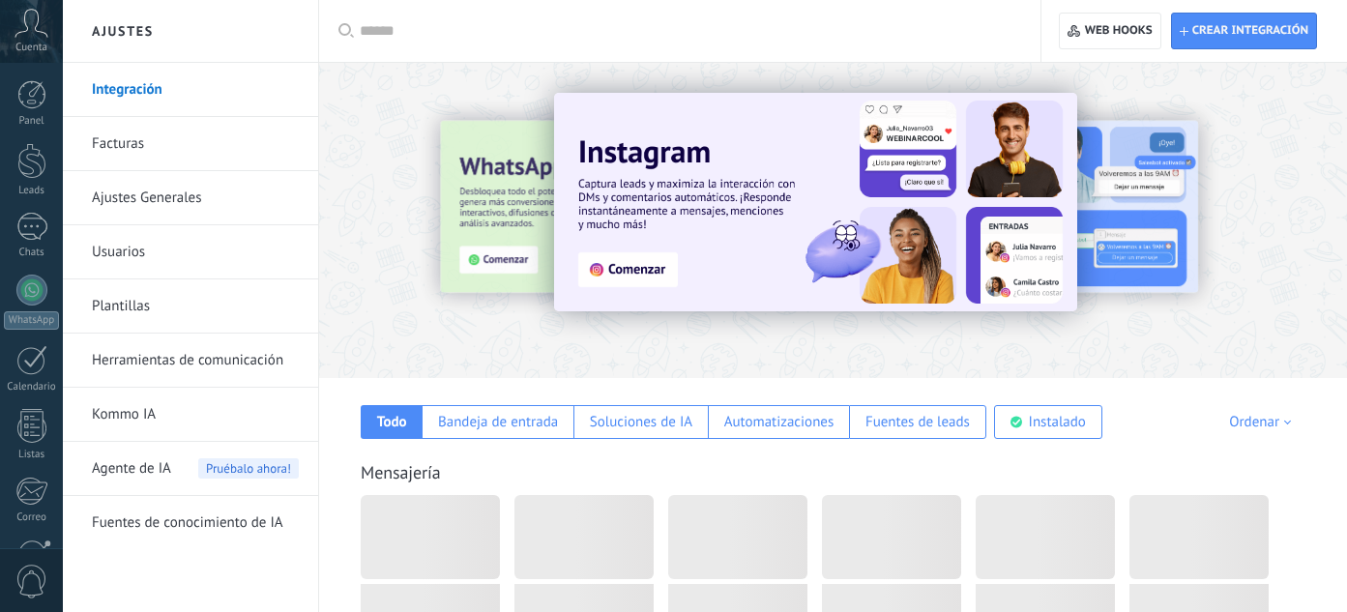
click at [510, 18] on div at bounding box center [687, 31] width 654 height 62
click at [497, 36] on input "text" at bounding box center [687, 31] width 654 height 20
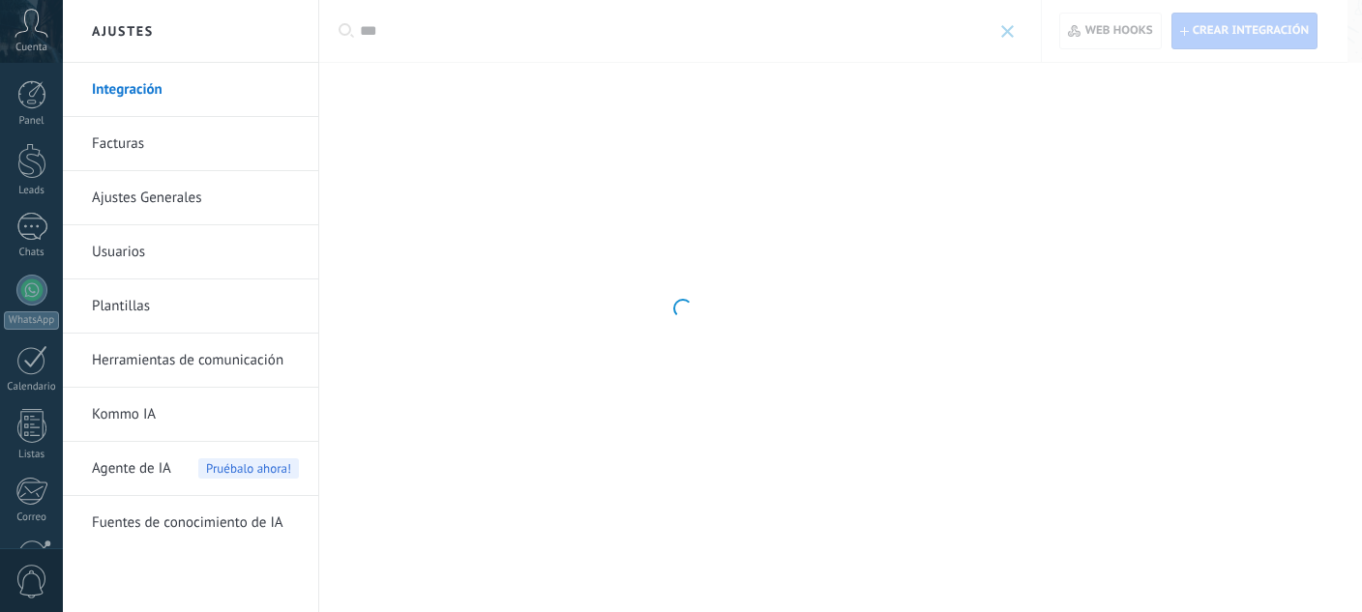
type input "***"
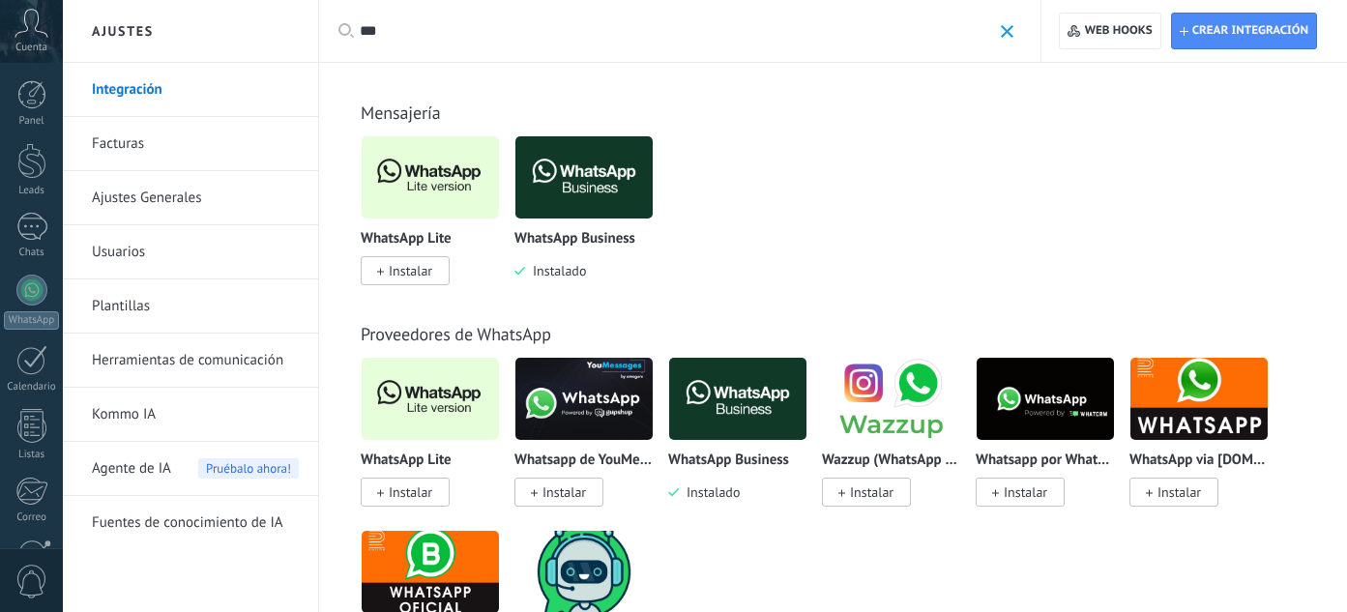
click at [579, 170] on img at bounding box center [583, 178] width 137 height 94
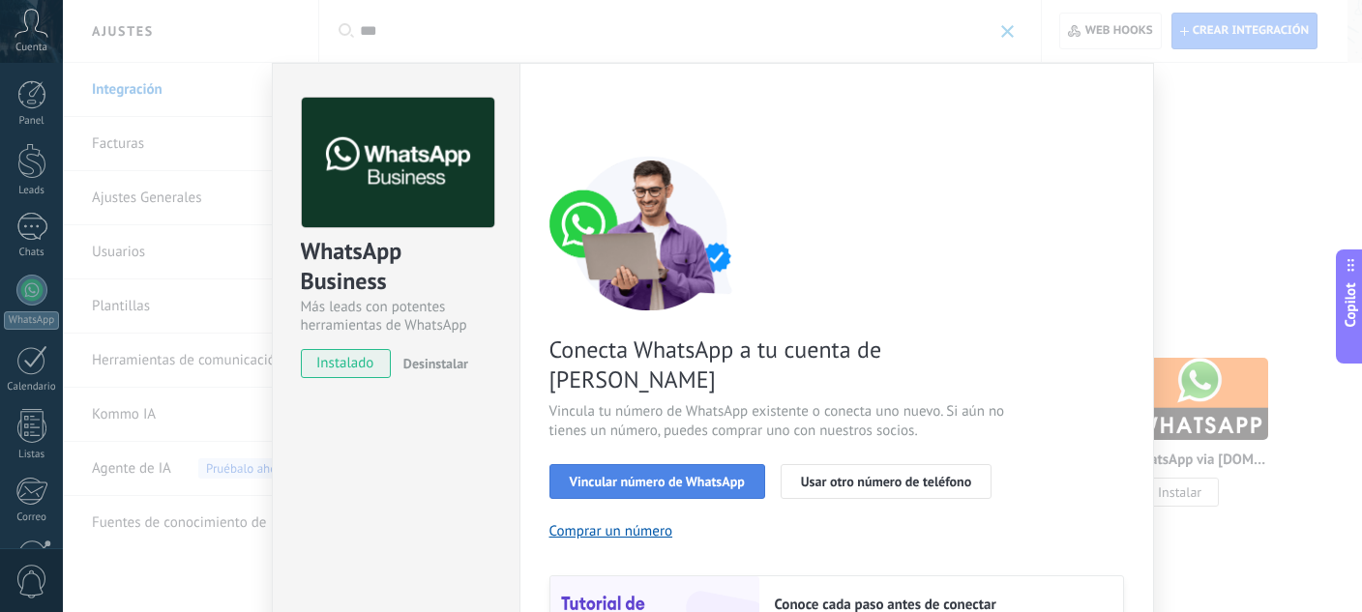
click at [669, 475] on span "Vincular número de WhatsApp" at bounding box center [657, 482] width 175 height 14
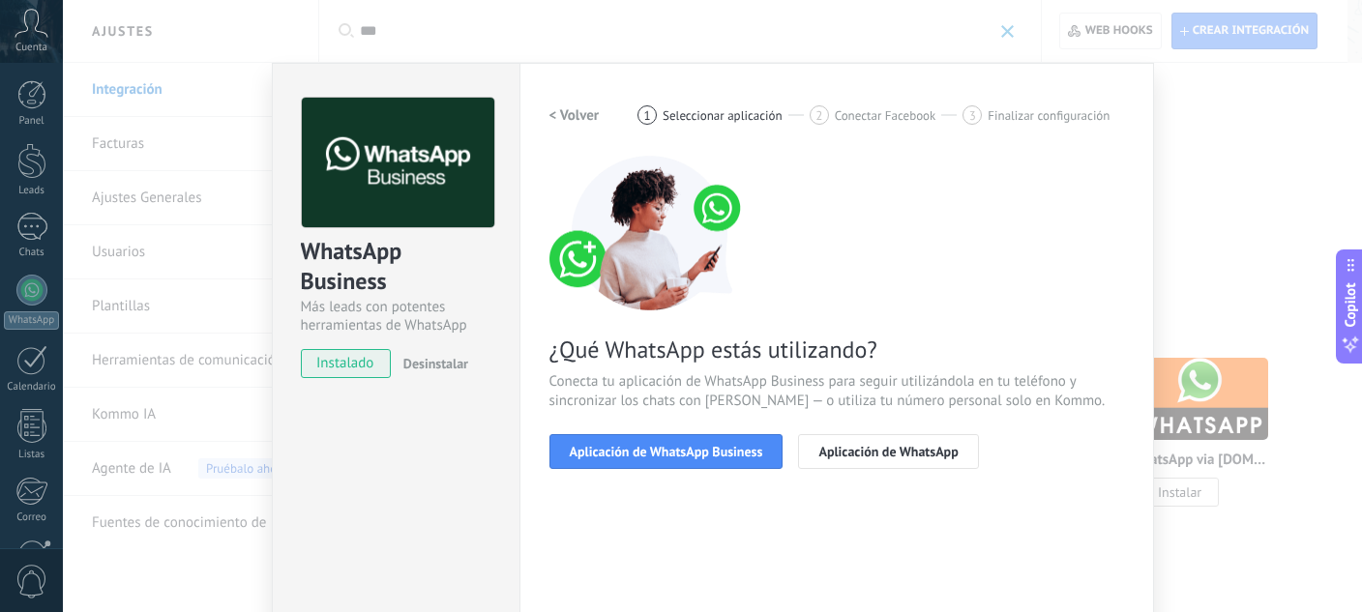
click at [669, 454] on span "Aplicación de WhatsApp Business" at bounding box center [666, 452] width 193 height 14
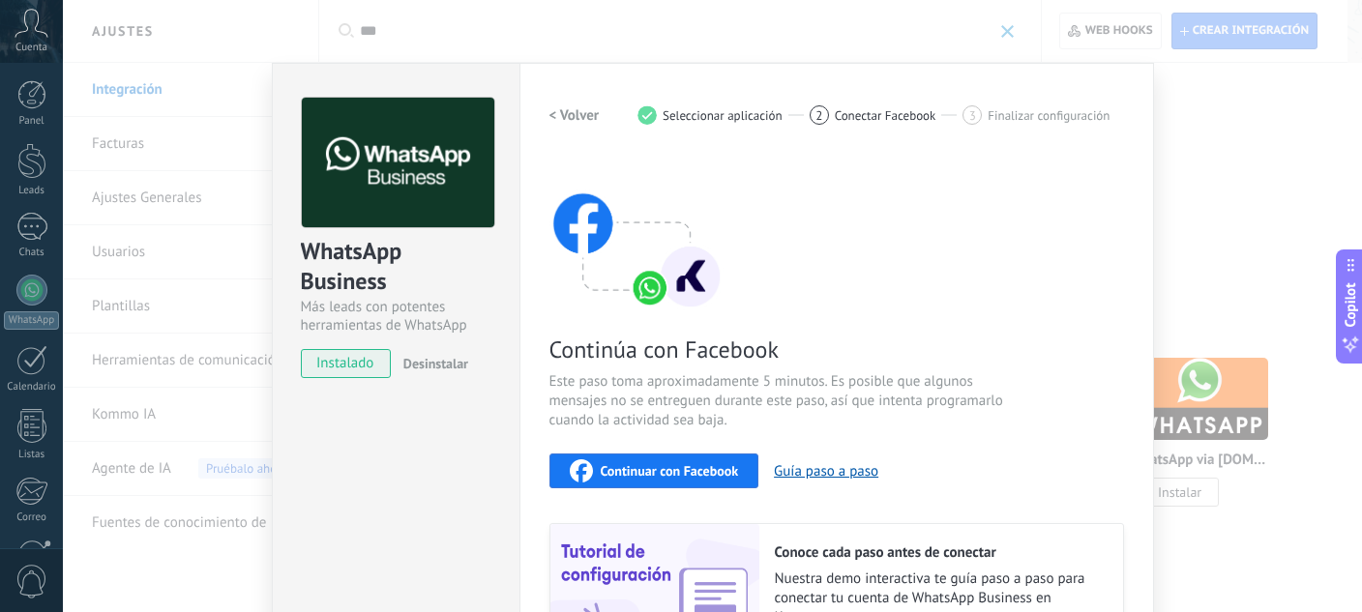
click at [688, 471] on span "Continuar con Facebook" at bounding box center [670, 471] width 138 height 14
click at [1324, 127] on div "WhatsApp Business Más leads con potentes herramientas de WhatsApp instalado Des…" at bounding box center [712, 306] width 1299 height 612
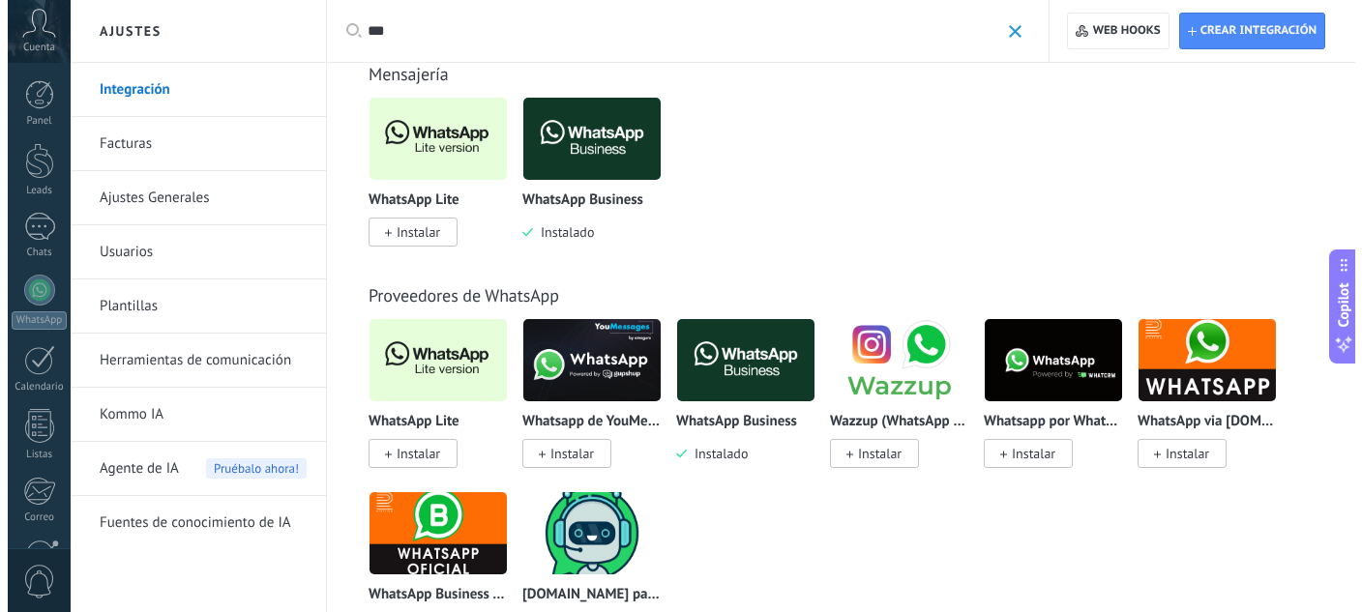
scroll to position [77, 0]
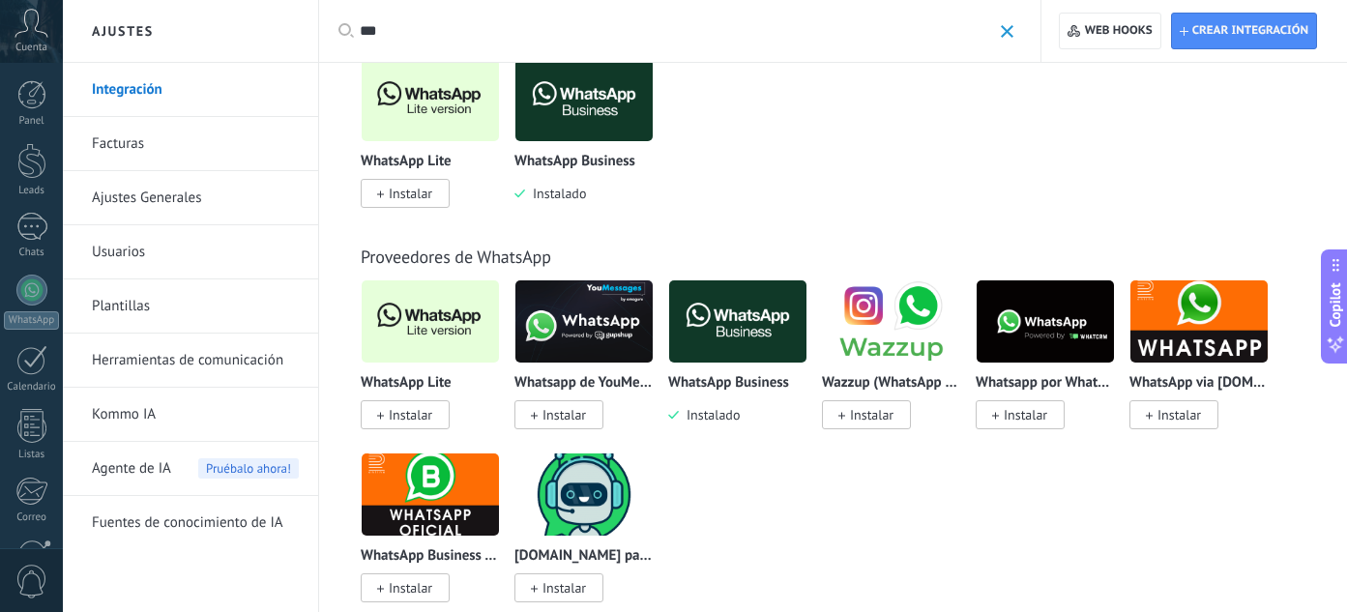
click at [410, 108] on img at bounding box center [430, 100] width 137 height 94
click at [417, 199] on span "Instalar" at bounding box center [411, 193] width 44 height 17
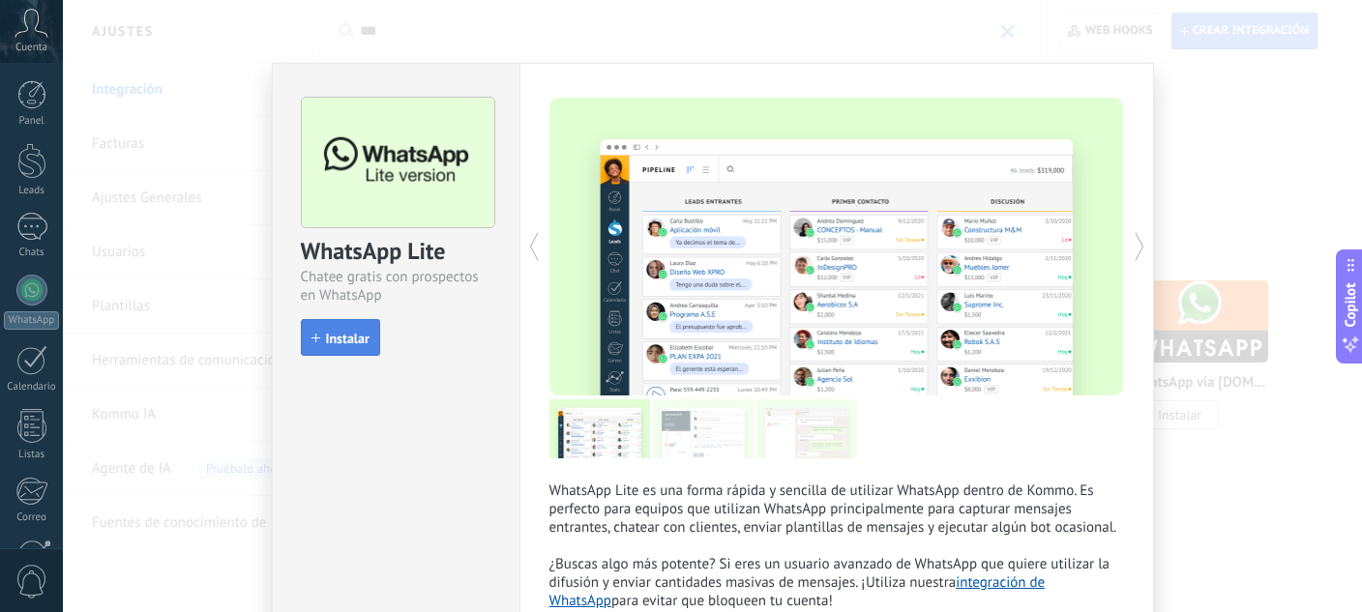
click at [342, 337] on span "Instalar" at bounding box center [348, 339] width 44 height 14
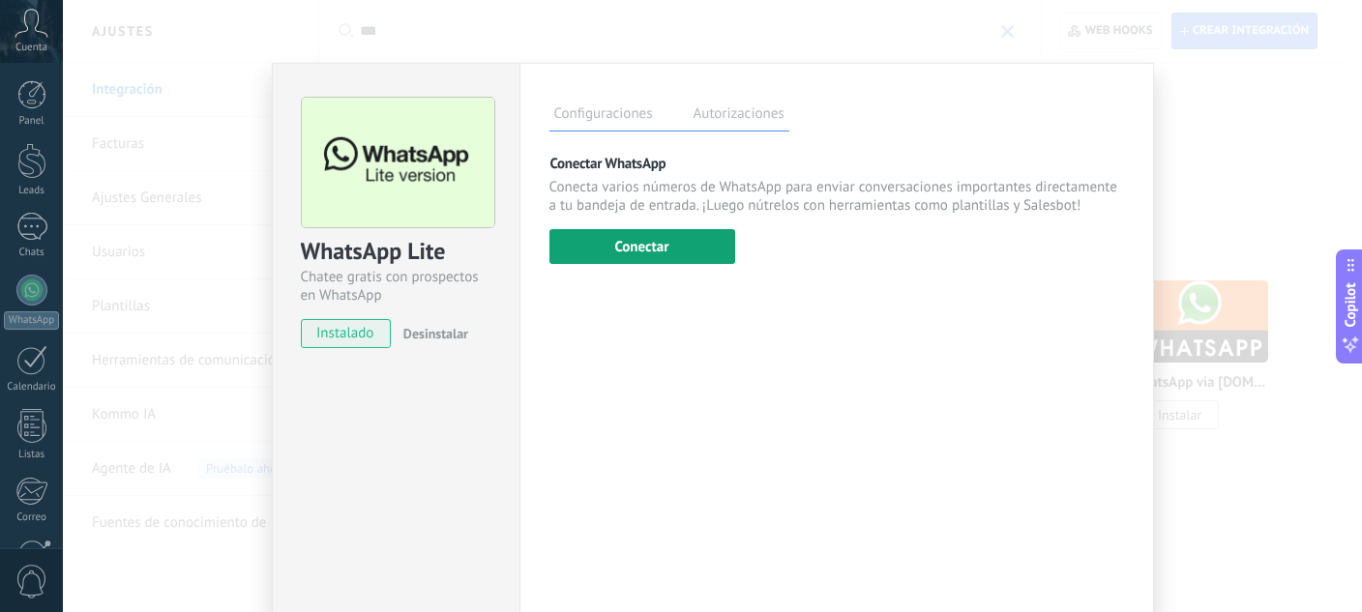
click at [649, 252] on button "Conectar" at bounding box center [642, 246] width 186 height 35
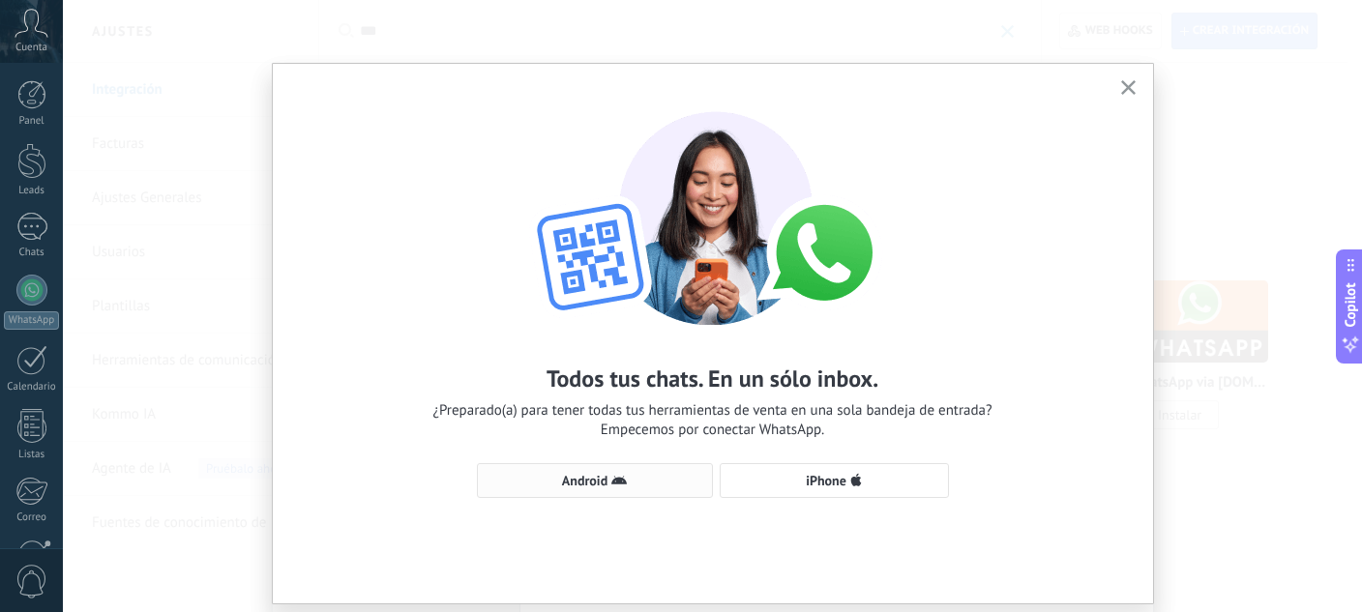
click at [581, 472] on button "Android" at bounding box center [595, 480] width 236 height 35
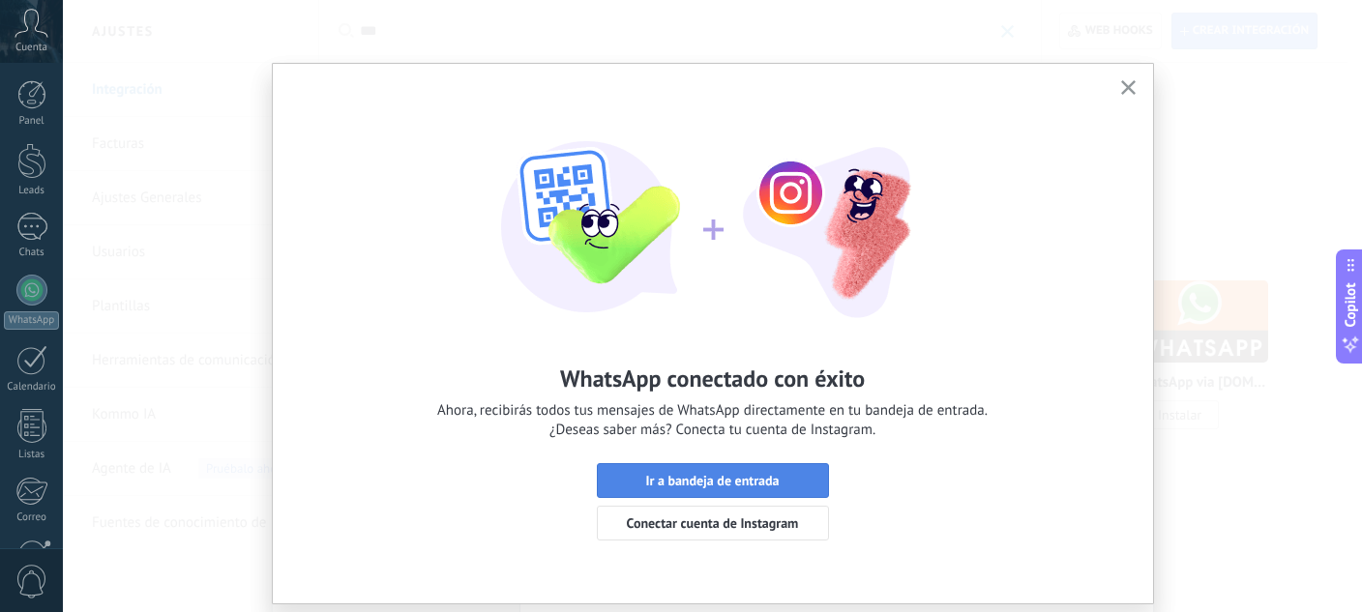
click at [701, 487] on span "Ir a bandeja de entrada" at bounding box center [711, 481] width 133 height 14
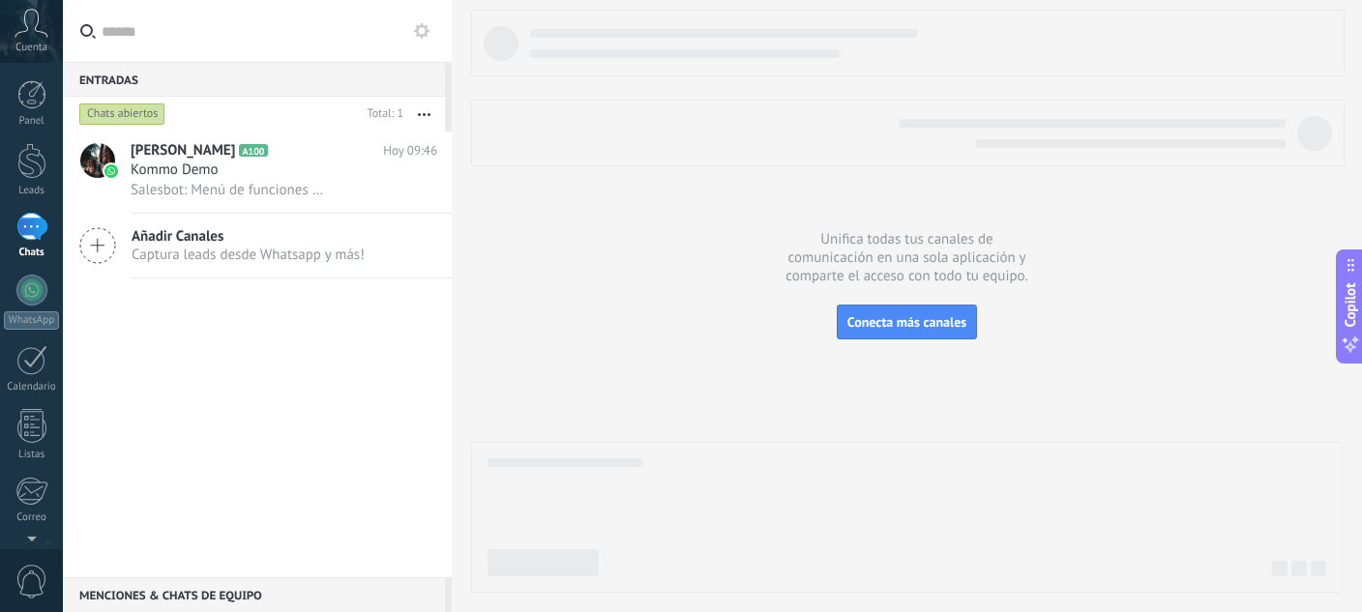
click at [522, 362] on div at bounding box center [906, 301] width 871 height 583
click at [323, 173] on div "Kommo Demo" at bounding box center [284, 170] width 307 height 19
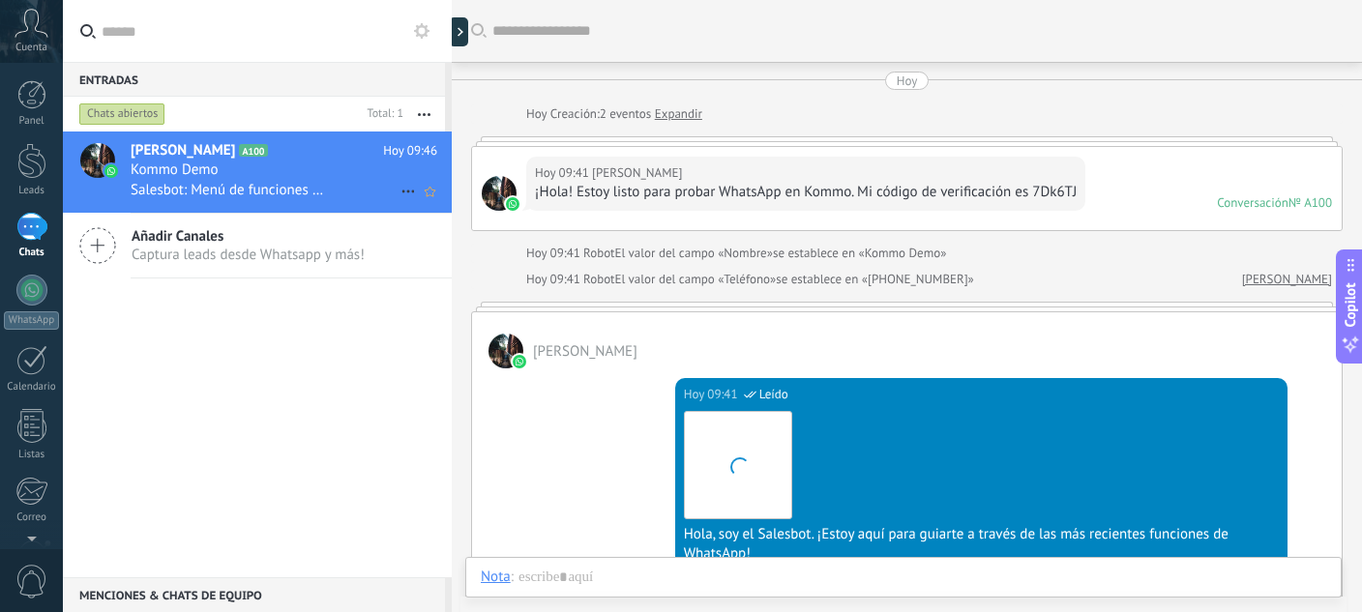
scroll to position [689, 0]
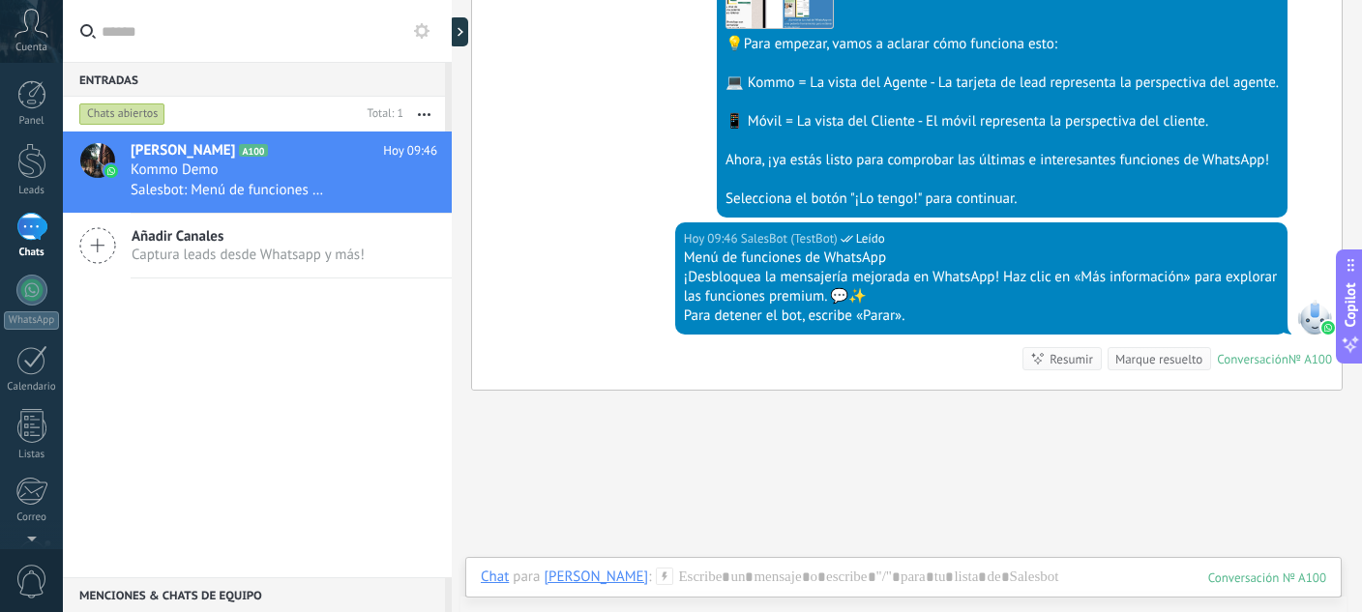
click at [104, 116] on div "Chats abiertos" at bounding box center [122, 114] width 86 height 23
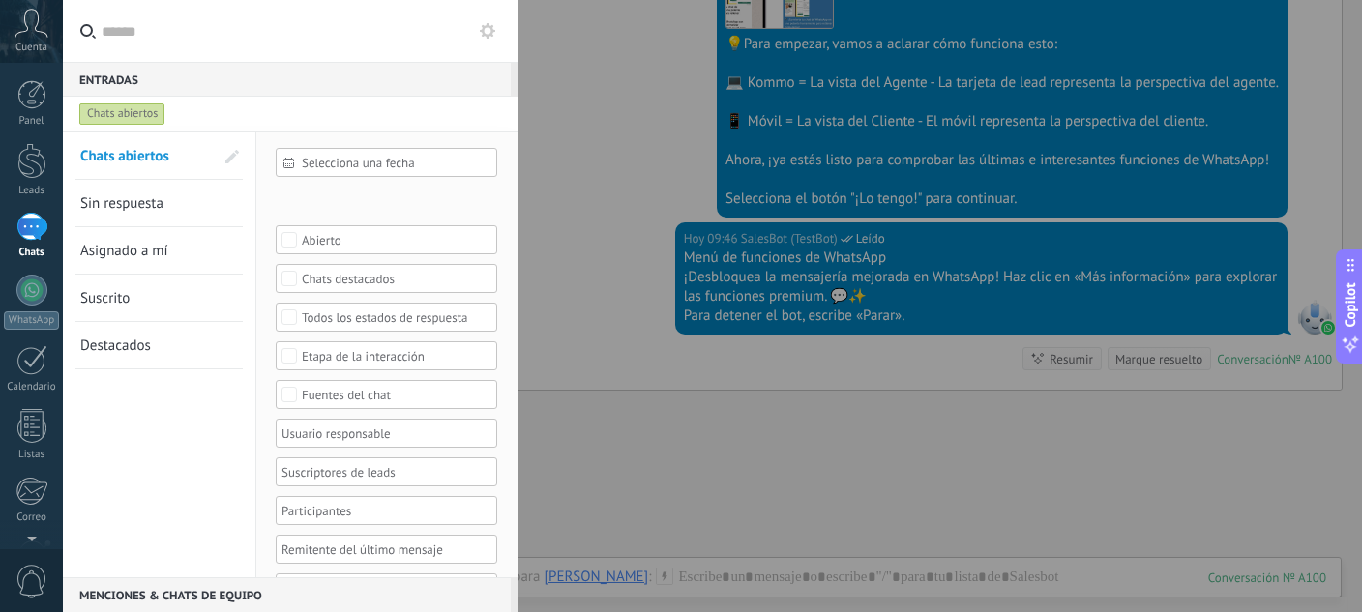
click at [104, 116] on div "Chats abiertos" at bounding box center [122, 114] width 86 height 23
click at [50, 230] on link "Chats" at bounding box center [31, 236] width 63 height 46
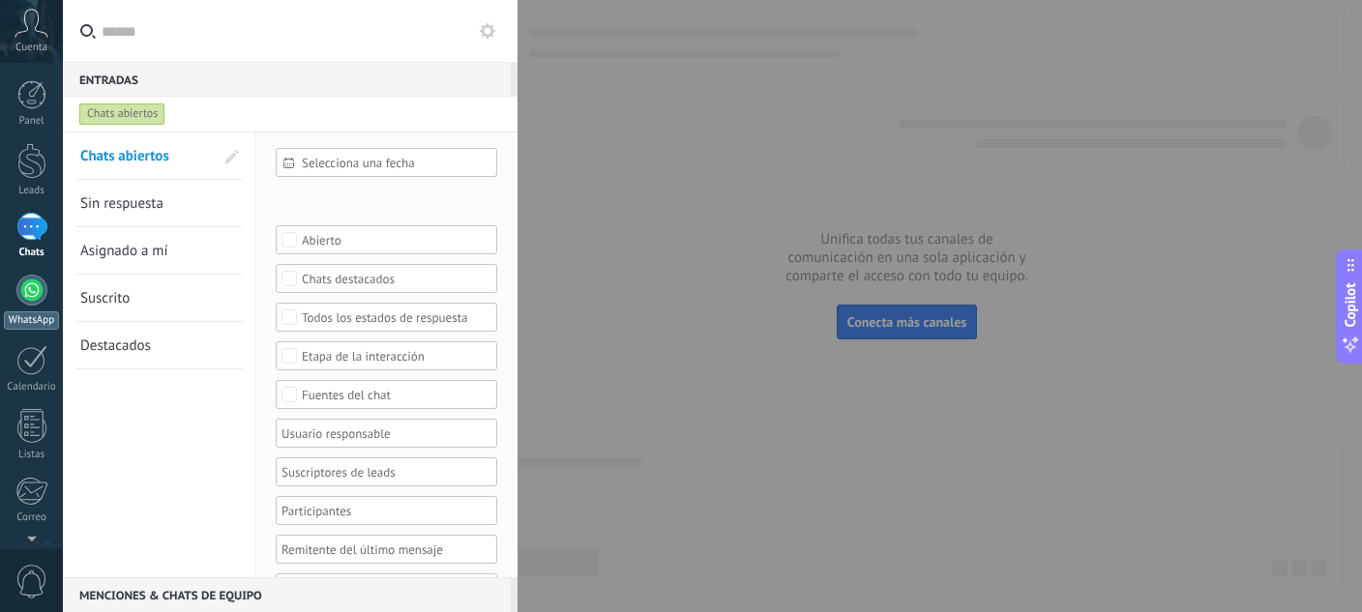
click at [36, 279] on div at bounding box center [31, 290] width 31 height 31
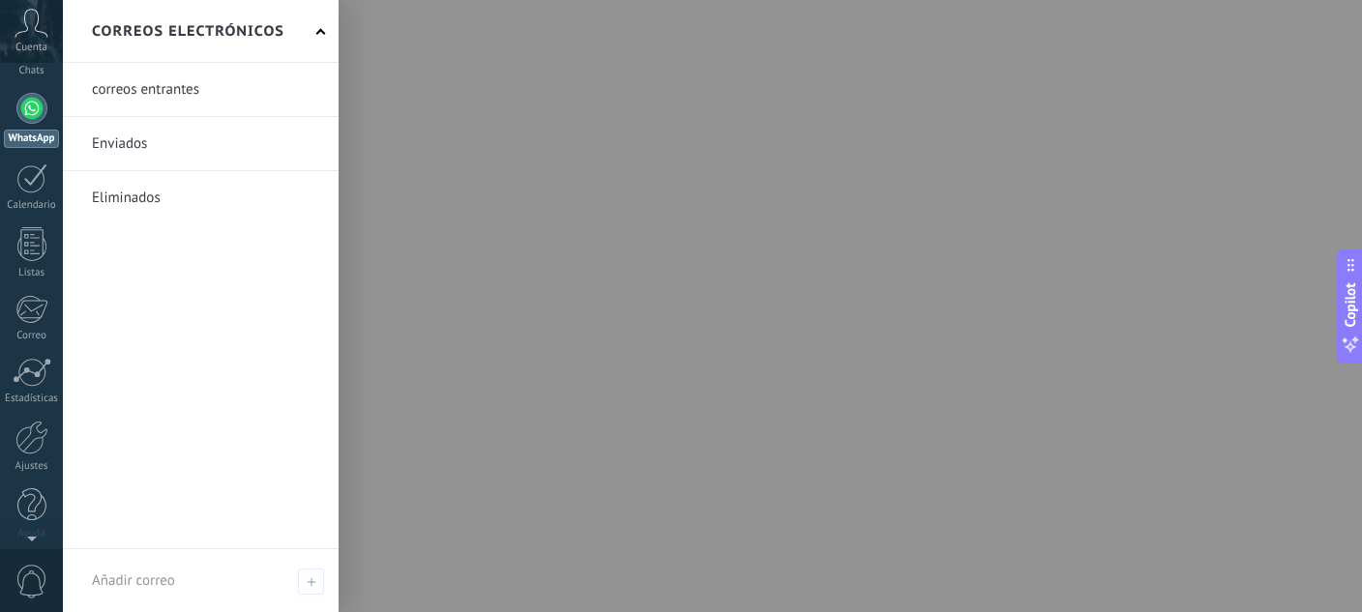
scroll to position [192, 0]
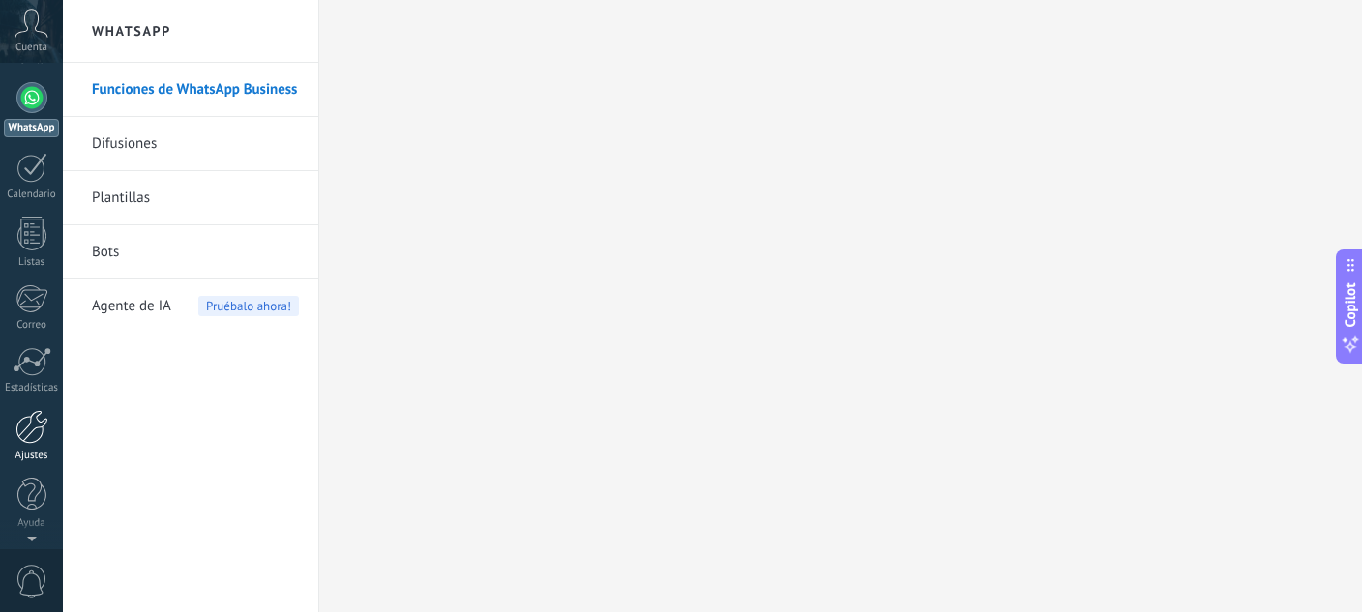
click at [30, 421] on div at bounding box center [31, 427] width 33 height 34
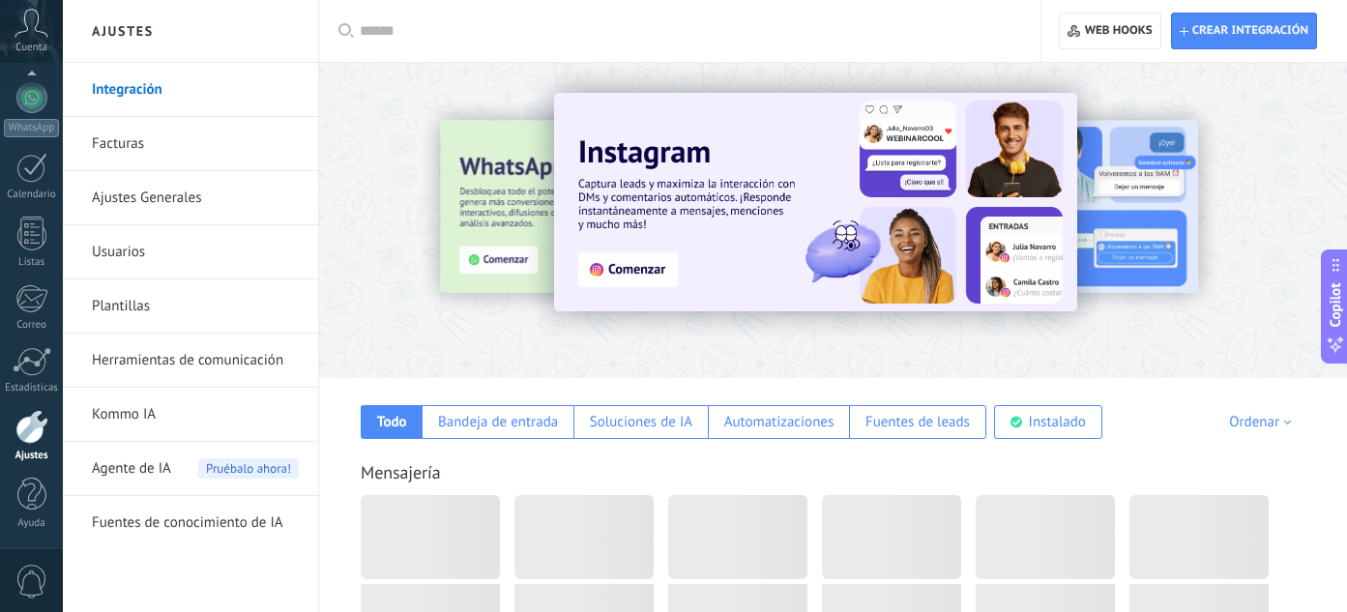
click at [373, 34] on input "text" at bounding box center [687, 31] width 654 height 20
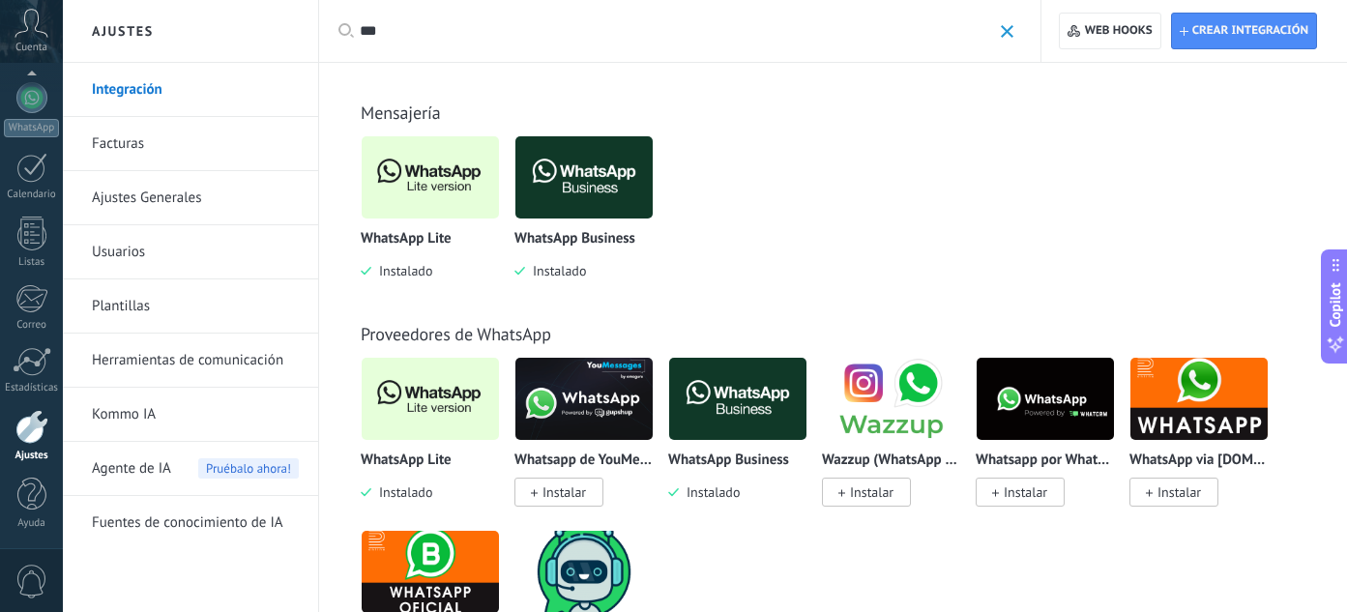
type input "***"
click at [447, 195] on img at bounding box center [430, 178] width 137 height 94
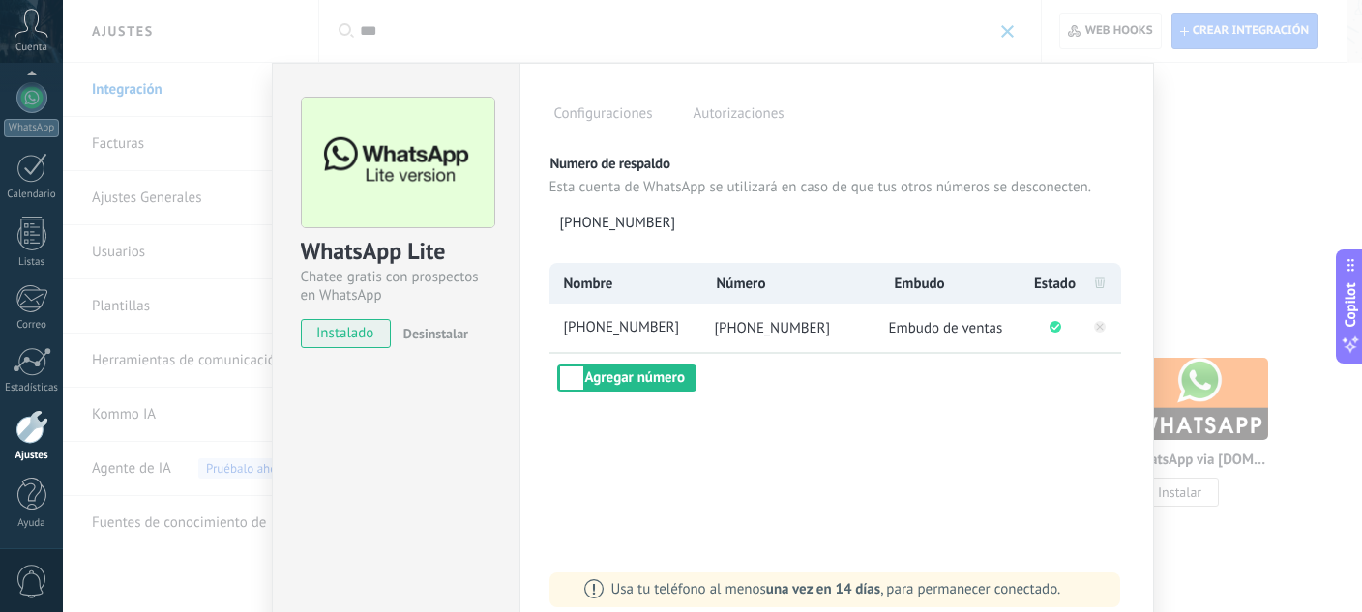
click at [758, 327] on span "+593 99 264 5405" at bounding box center [773, 328] width 116 height 18
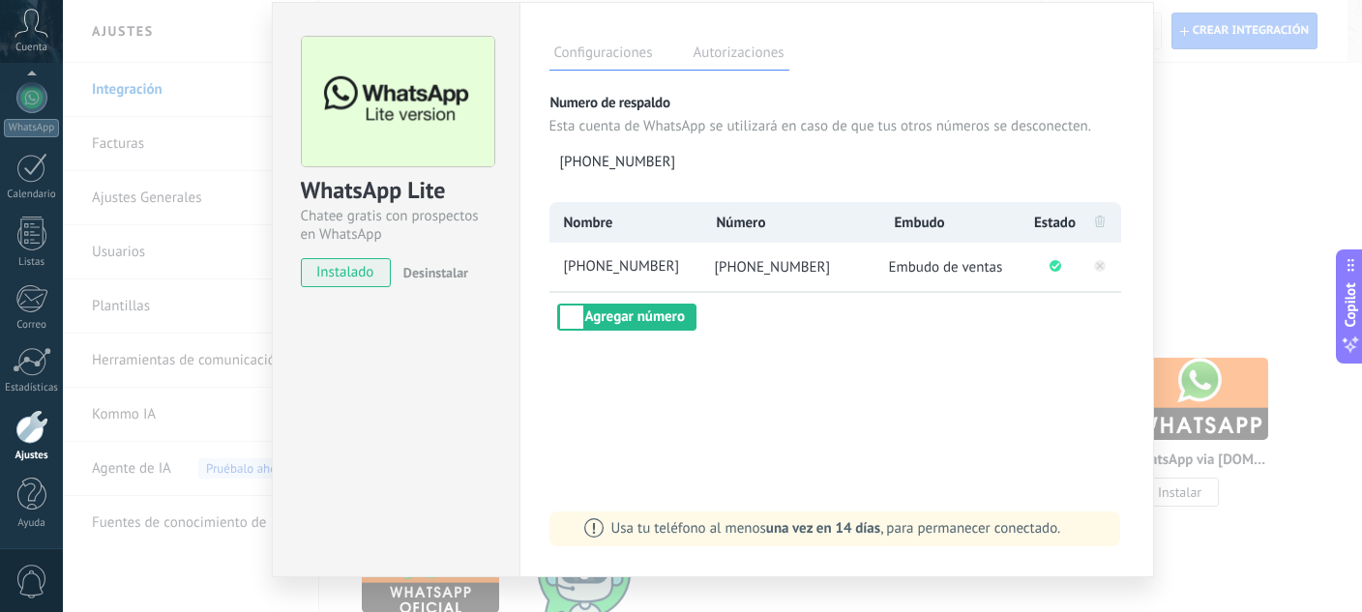
scroll to position [60, 0]
click at [913, 268] on span "Embudo de ventas" at bounding box center [946, 268] width 114 height 18
click at [734, 59] on label "Autorizaciones" at bounding box center [739, 57] width 101 height 28
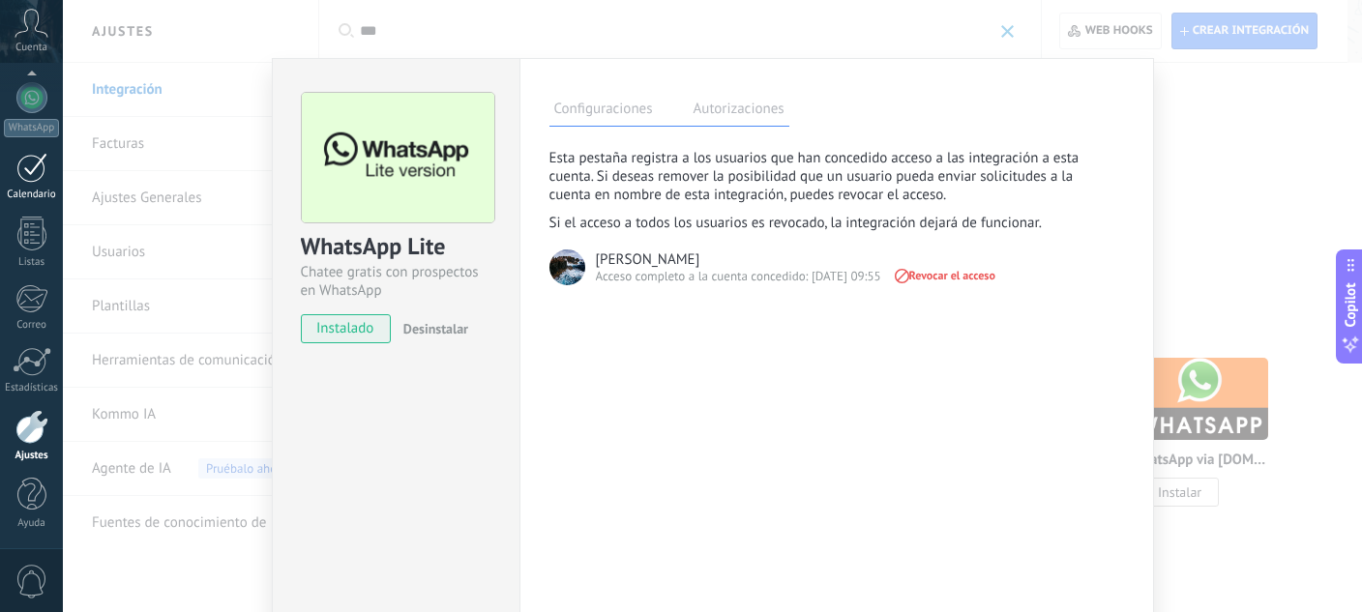
scroll to position [0, 0]
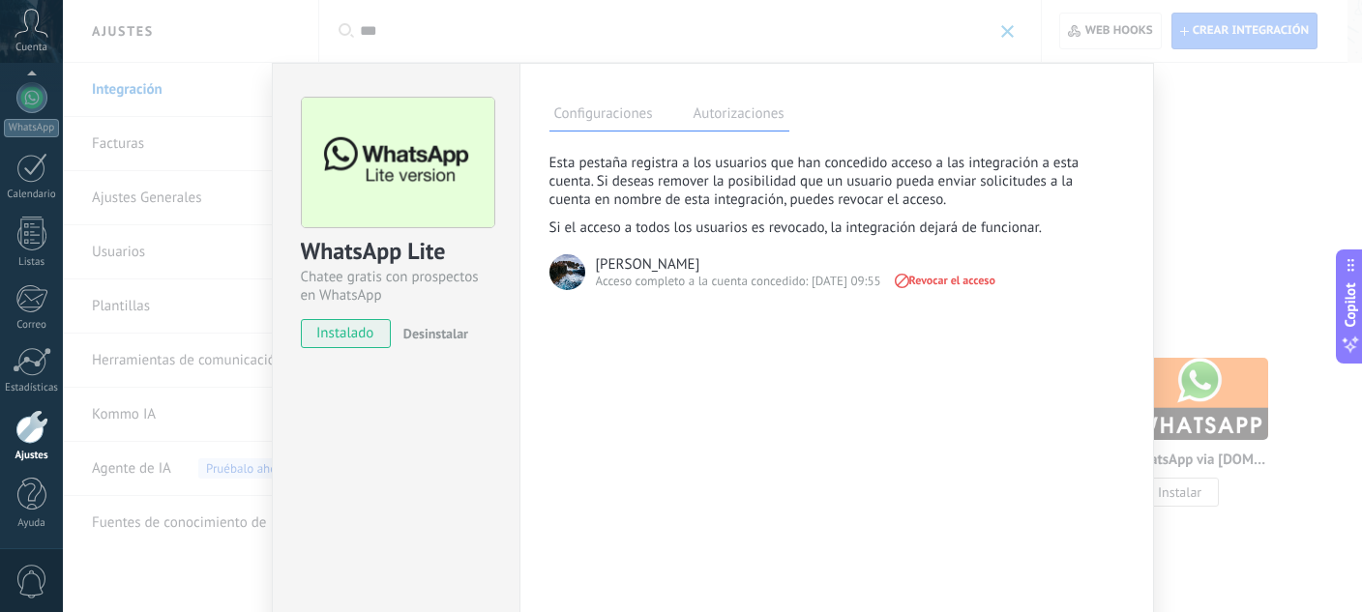
click at [0, 272] on div "Panel Leads Chats WhatsApp Clientes" at bounding box center [31, 218] width 63 height 661
click at [38, 154] on div at bounding box center [31, 161] width 29 height 36
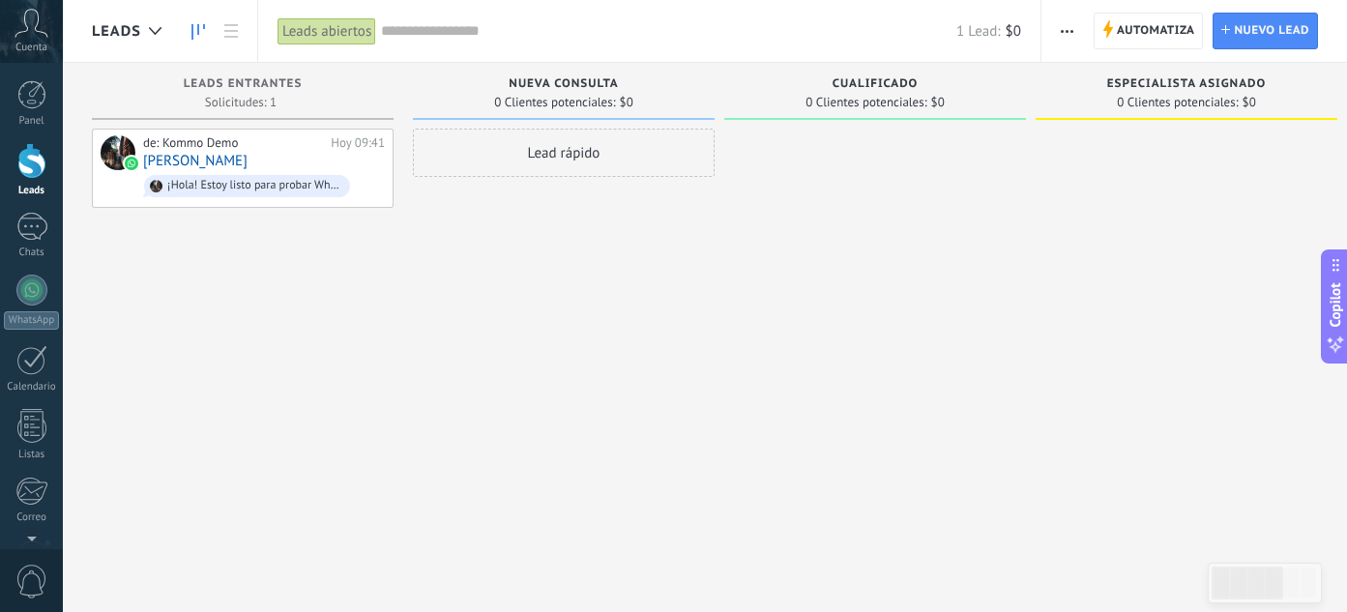
click at [409, 364] on div "Leads Entrantes Solicitudes: 1 0 0 0 1 0 0 0 1 de: Kommo Demo Hoy 09:41 Alex Co…" at bounding box center [252, 275] width 321 height 425
click at [306, 168] on div "de: Kommo Demo Hoy 09:41 Alex Coro ¡Hola! Estoy listo para probar WhatsApp en K…" at bounding box center [264, 168] width 242 height 66
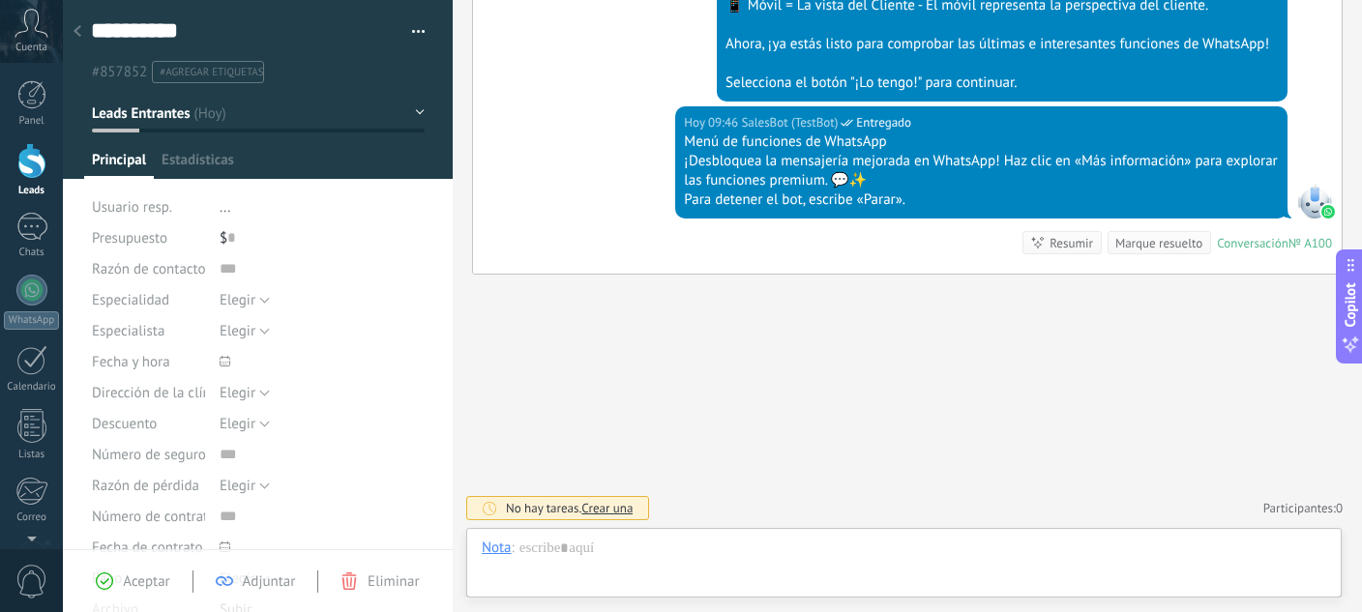
scroll to position [29, 0]
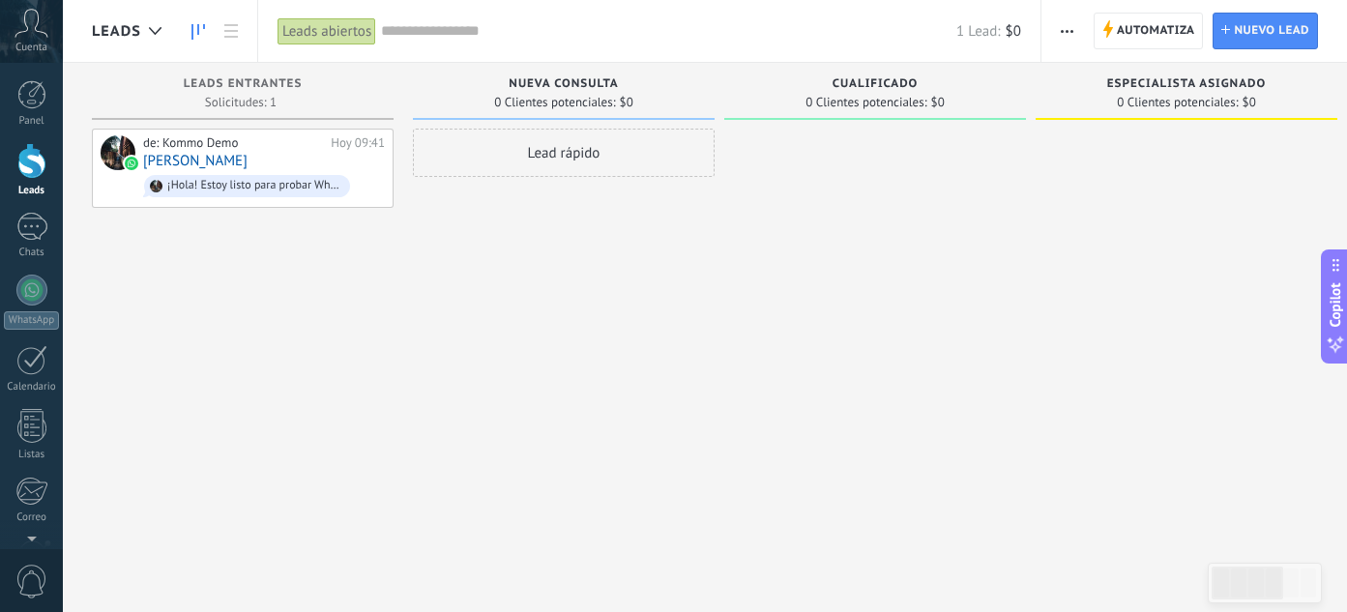
click at [320, 382] on div "de: Kommo Demo Hoy 09:41 Alex Coro ¡Hola! Estoy listo para probar WhatsApp en K…" at bounding box center [243, 309] width 302 height 360
click at [23, 208] on div "Panel Leads 1 Chats WhatsApp Clientes" at bounding box center [31, 410] width 63 height 661
click at [36, 225] on div "1" at bounding box center [31, 227] width 31 height 28
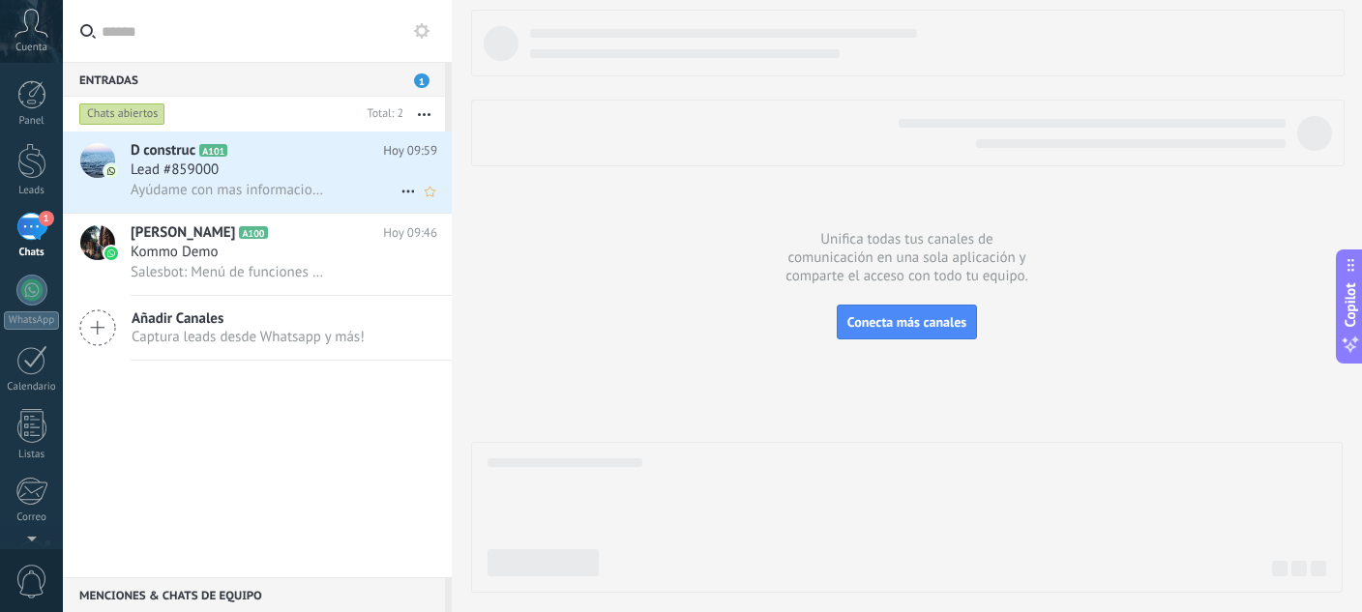
click at [287, 150] on h2 "D construc A101" at bounding box center [257, 150] width 252 height 19
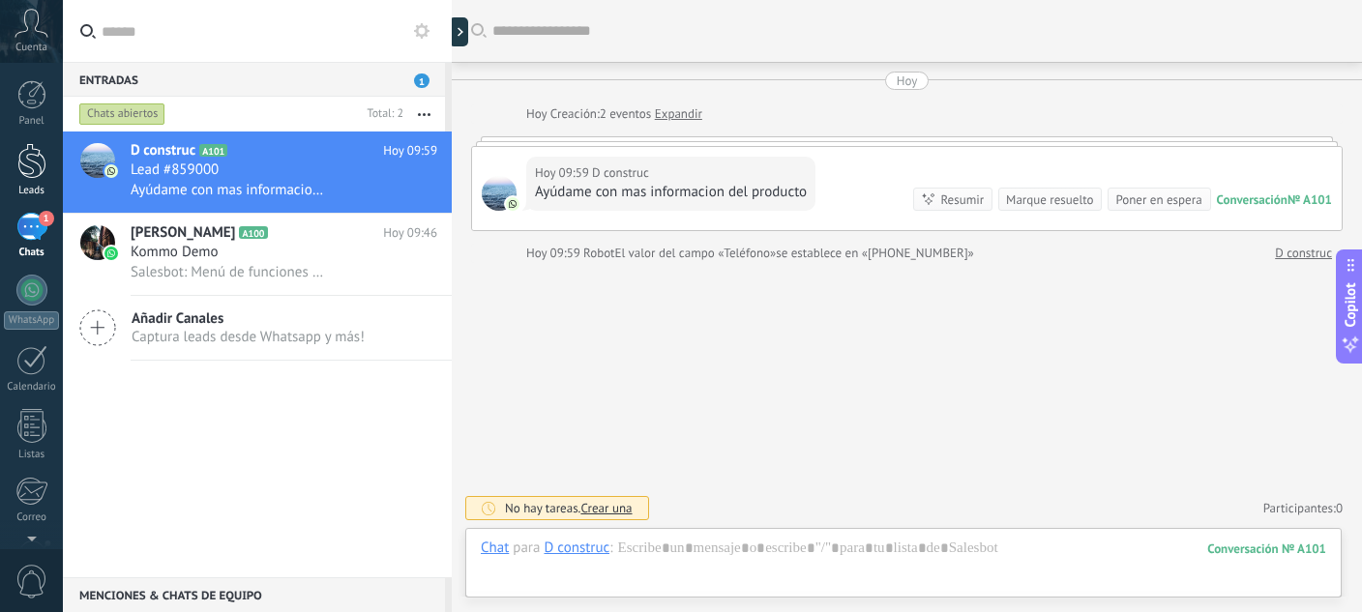
click at [32, 174] on div at bounding box center [31, 161] width 29 height 36
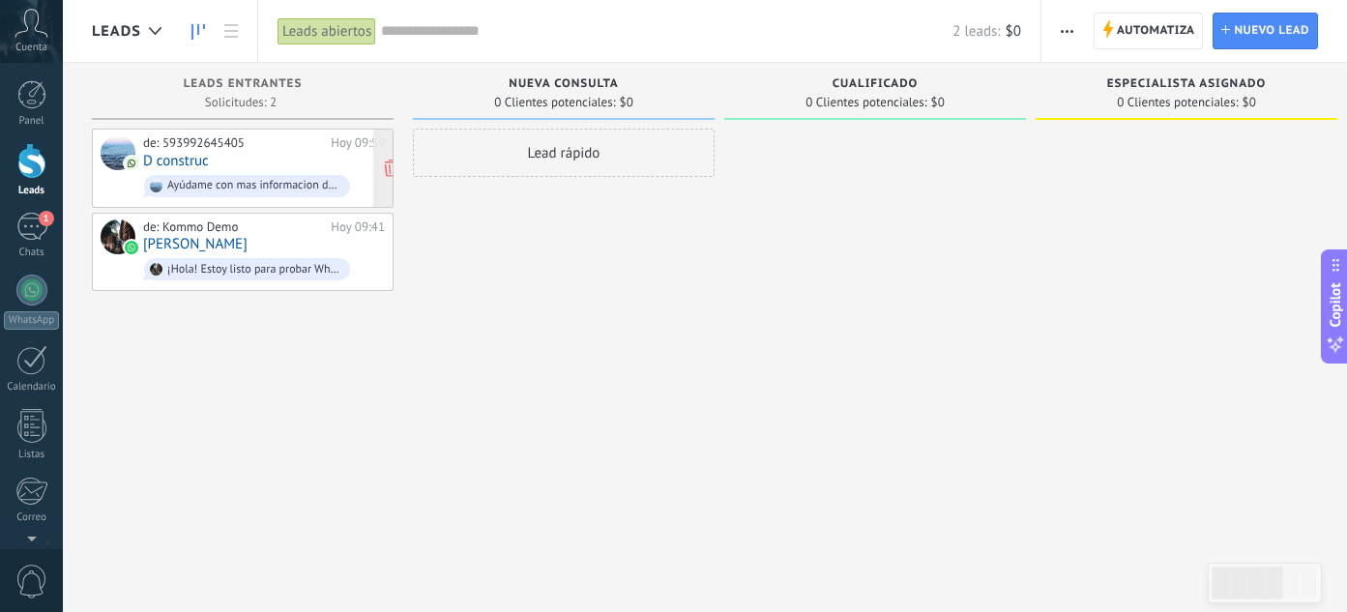
click at [300, 159] on div "de: 593992645405 Hoy 09:59 D construc Ayúdame con mas informacion del producto" at bounding box center [264, 168] width 242 height 66
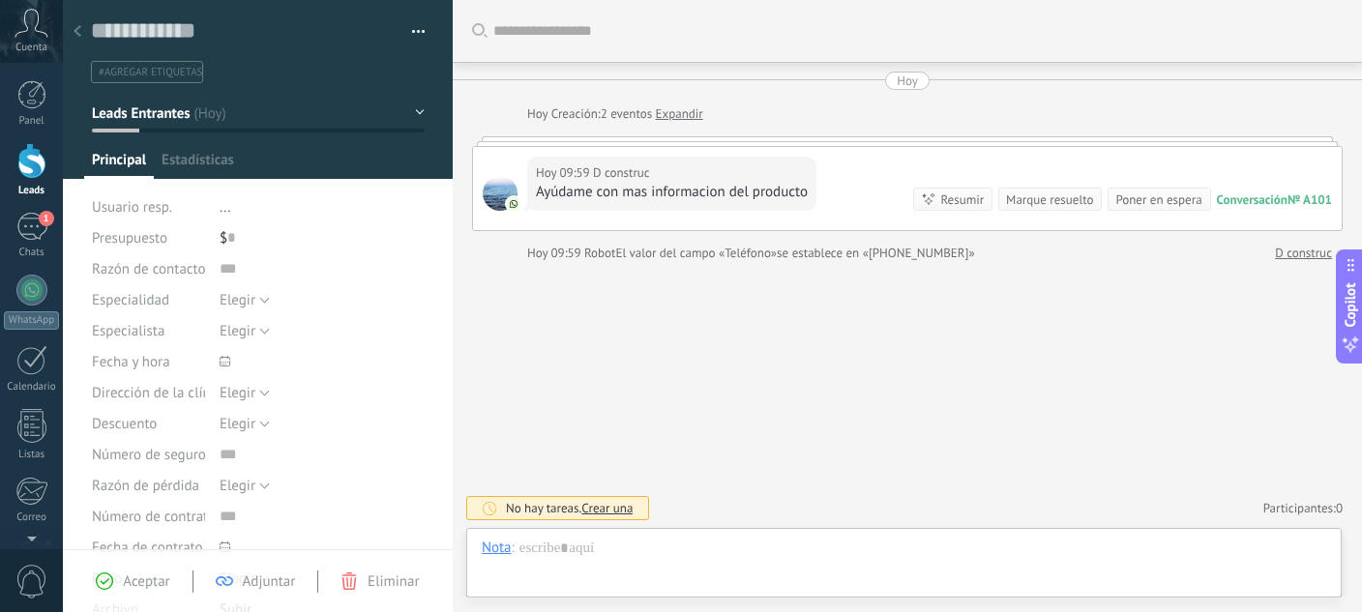
type textarea "**********"
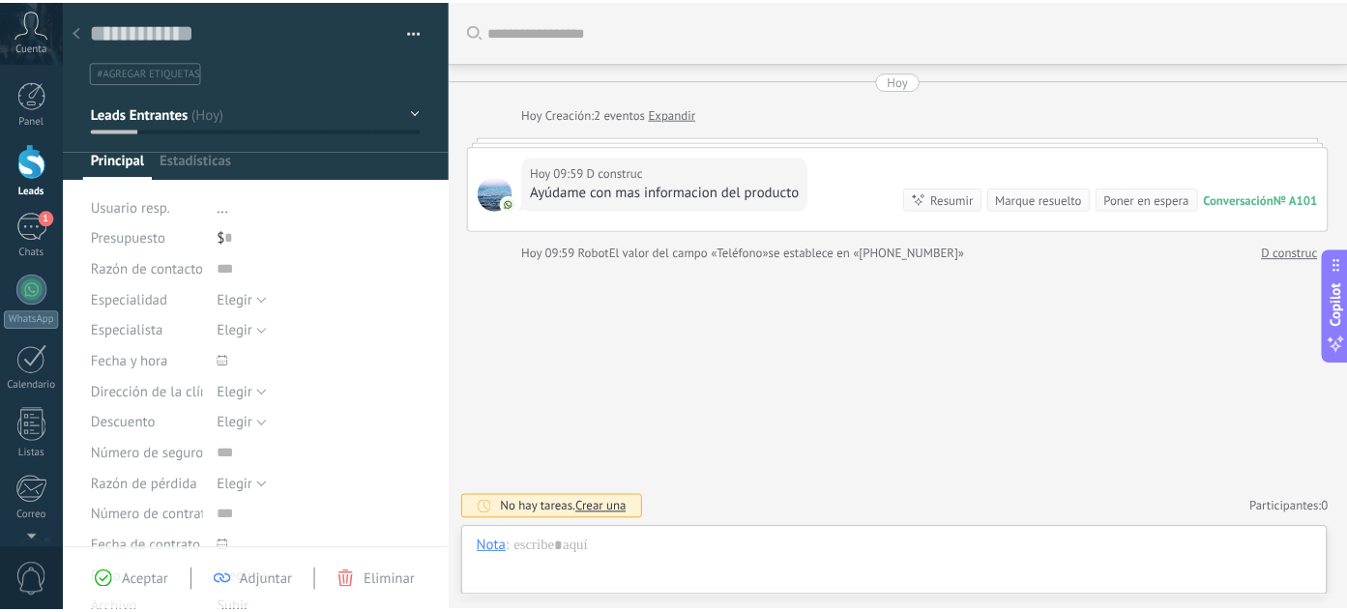
scroll to position [29, 0]
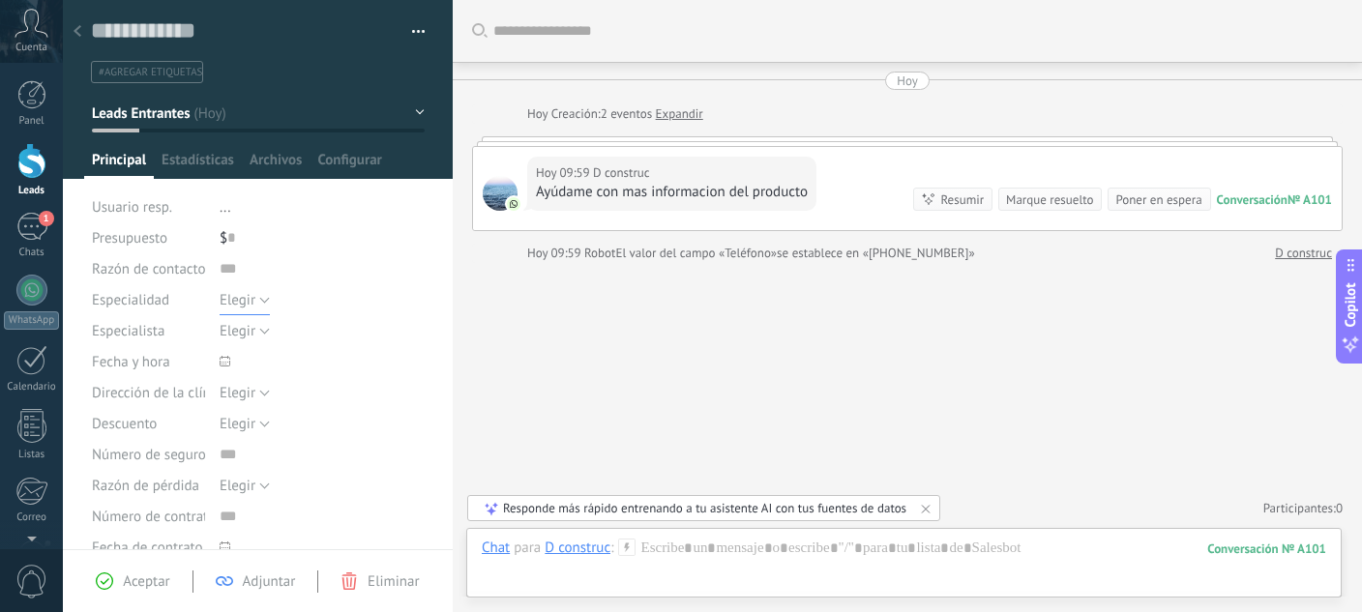
click at [254, 300] on button "Elegir" at bounding box center [245, 299] width 50 height 31
click at [254, 300] on span "Elegir" at bounding box center [303, 300] width 210 height 18
click at [28, 229] on div "1" at bounding box center [31, 227] width 31 height 28
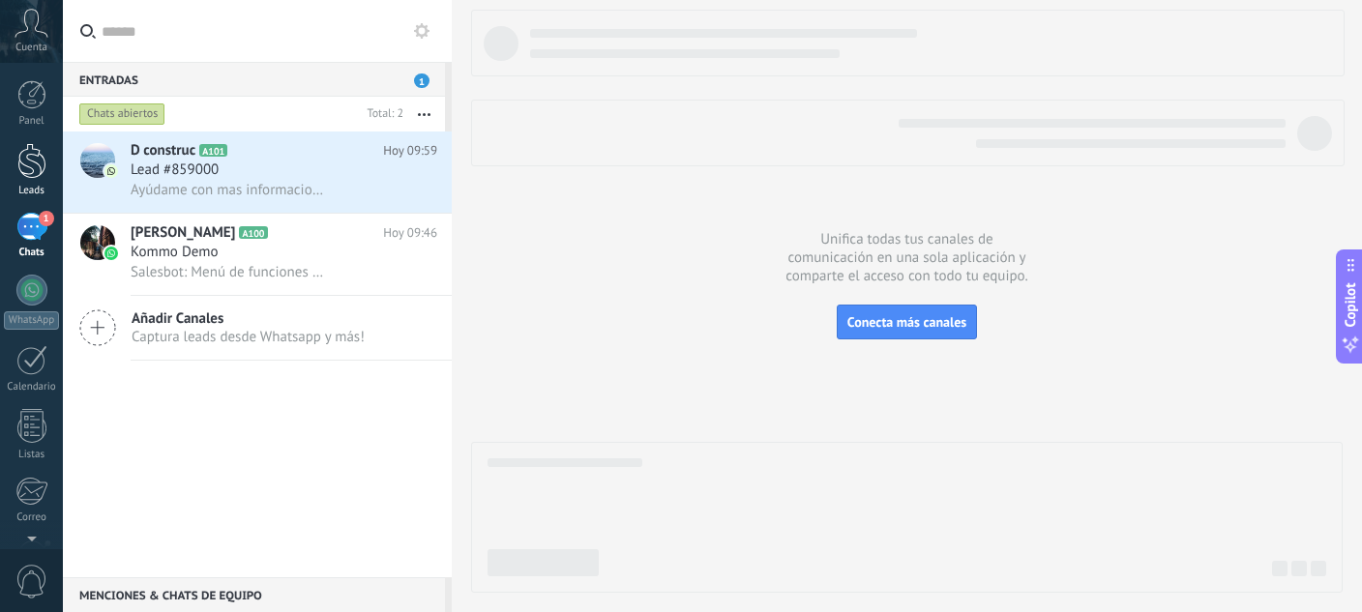
click at [30, 177] on div at bounding box center [31, 161] width 29 height 36
